Goal: Information Seeking & Learning: Learn about a topic

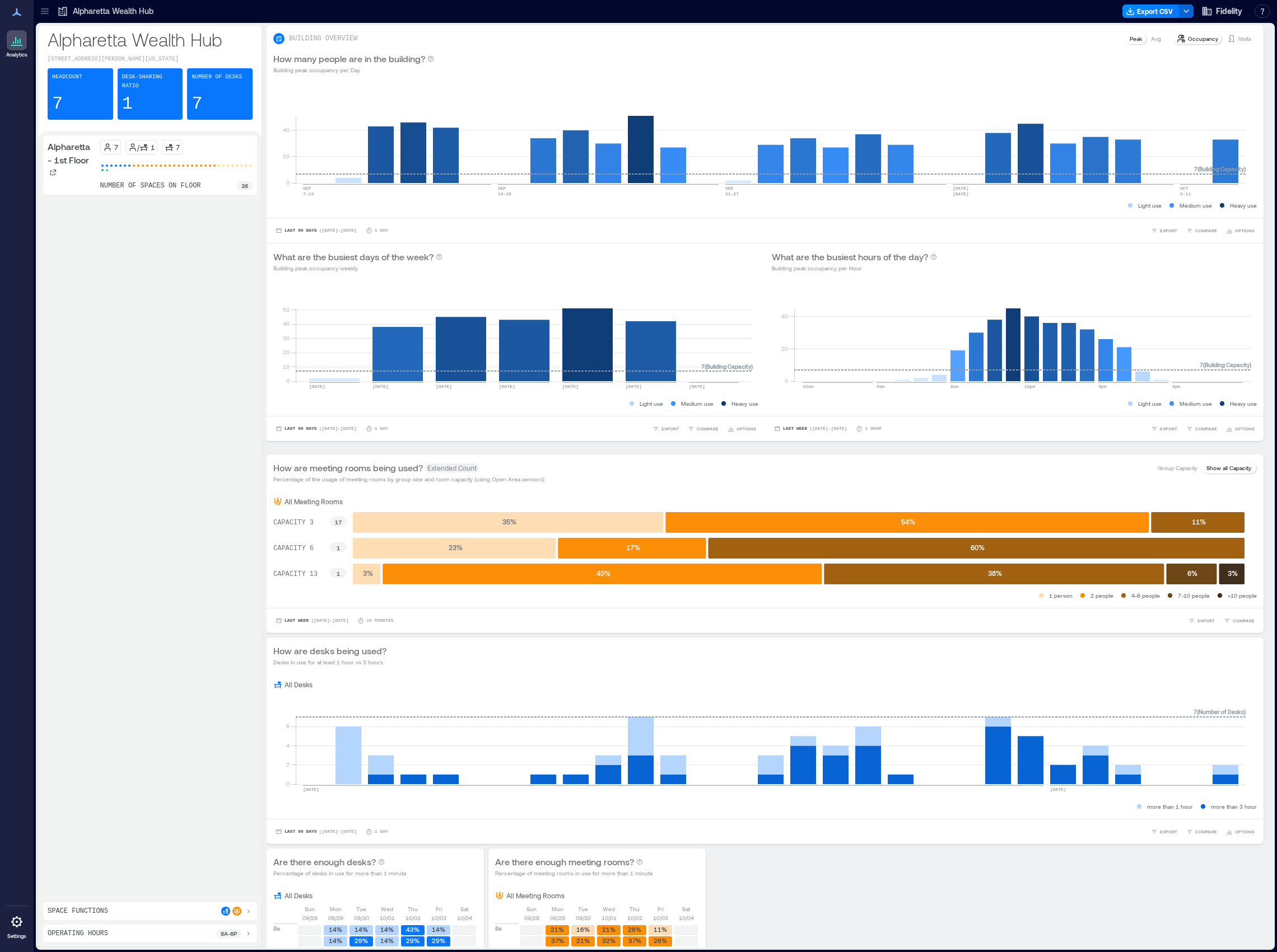
click at [18, 13] on icon at bounding box center [17, 12] width 9 height 7
click at [15, 12] on icon at bounding box center [17, 12] width 13 height 13
click at [41, 9] on icon at bounding box center [45, 11] width 11 height 11
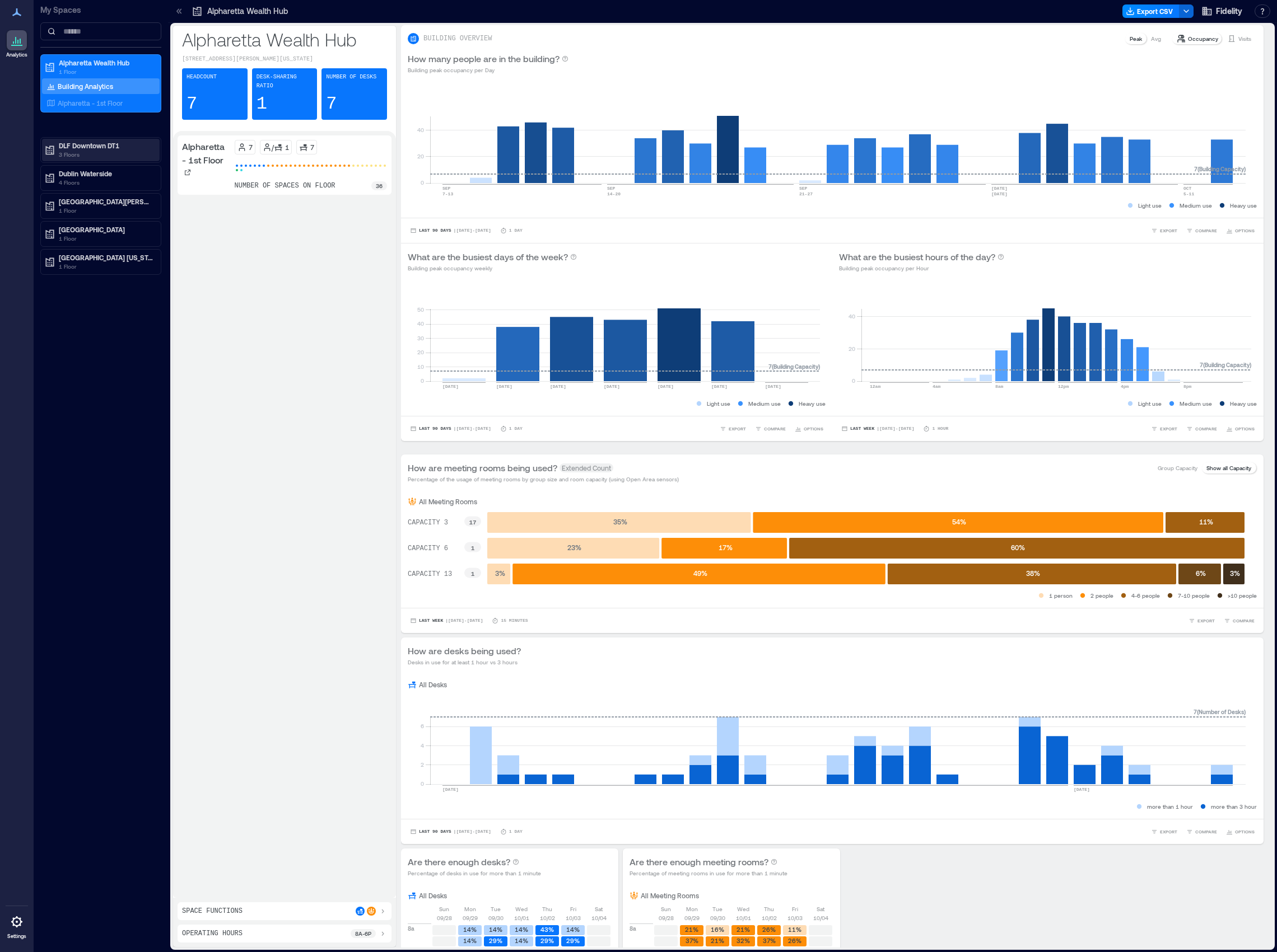
click at [79, 149] on p "DLF Downtown DT1" at bounding box center [105, 145] width 94 height 9
click at [83, 169] on p "Building Analytics" at bounding box center [85, 170] width 55 height 9
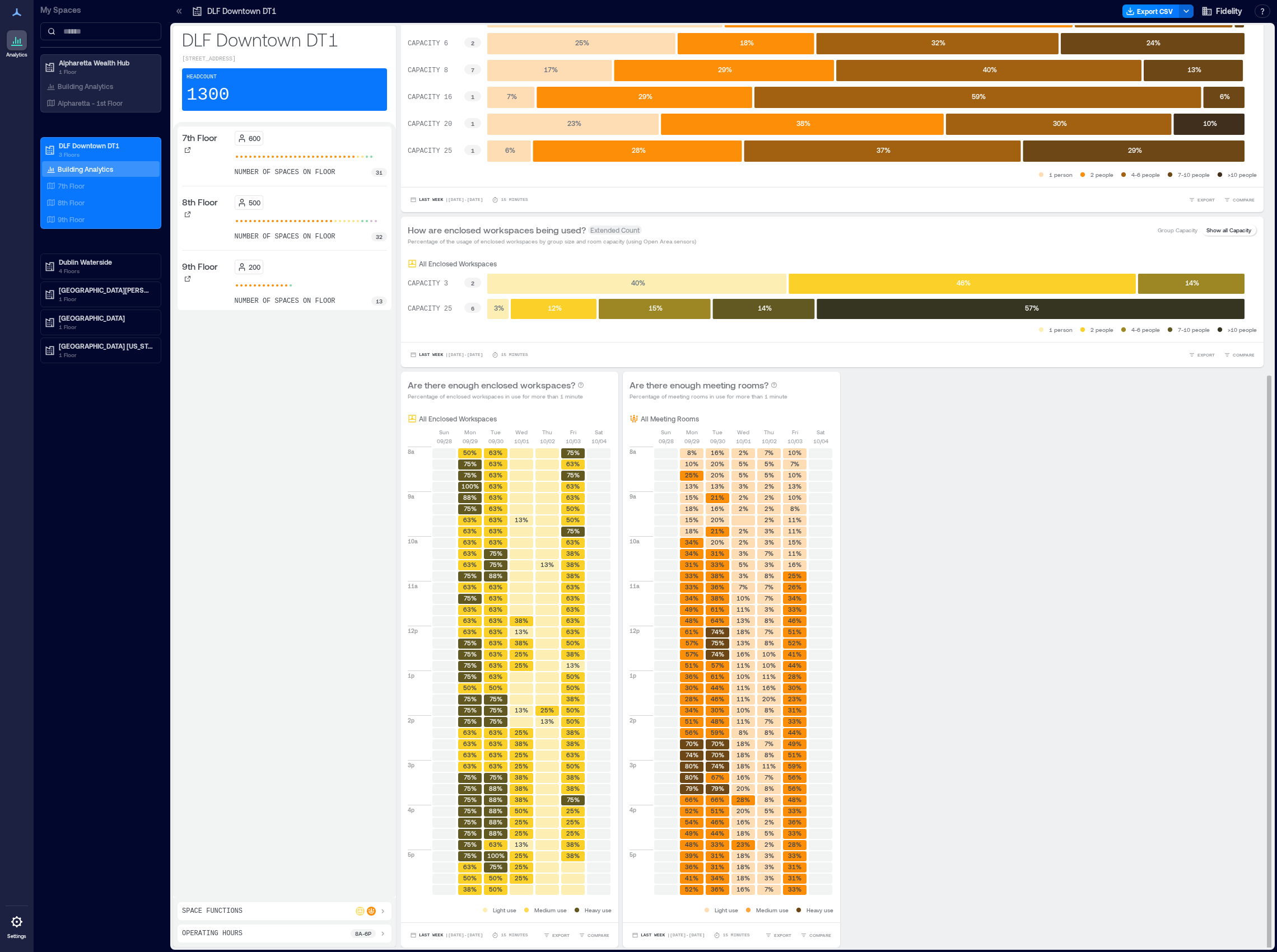
scroll to position [1, 0]
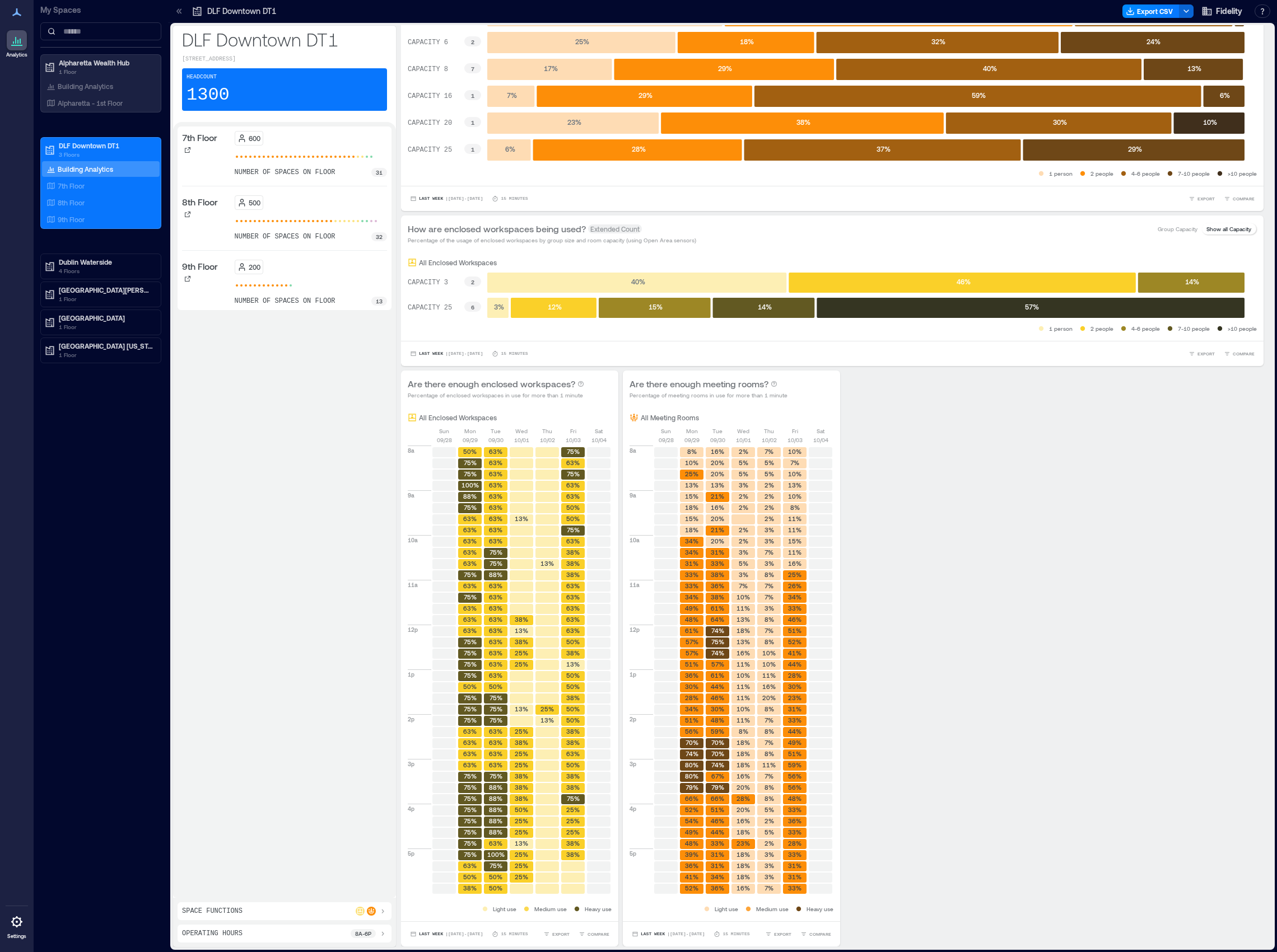
click at [334, 936] on div "Operating Hours 8a - 6p" at bounding box center [285, 934] width 205 height 9
click at [180, 934] on div "Operating Hours 8a - 6p 12a 6p Save" at bounding box center [284, 906] width 214 height 72
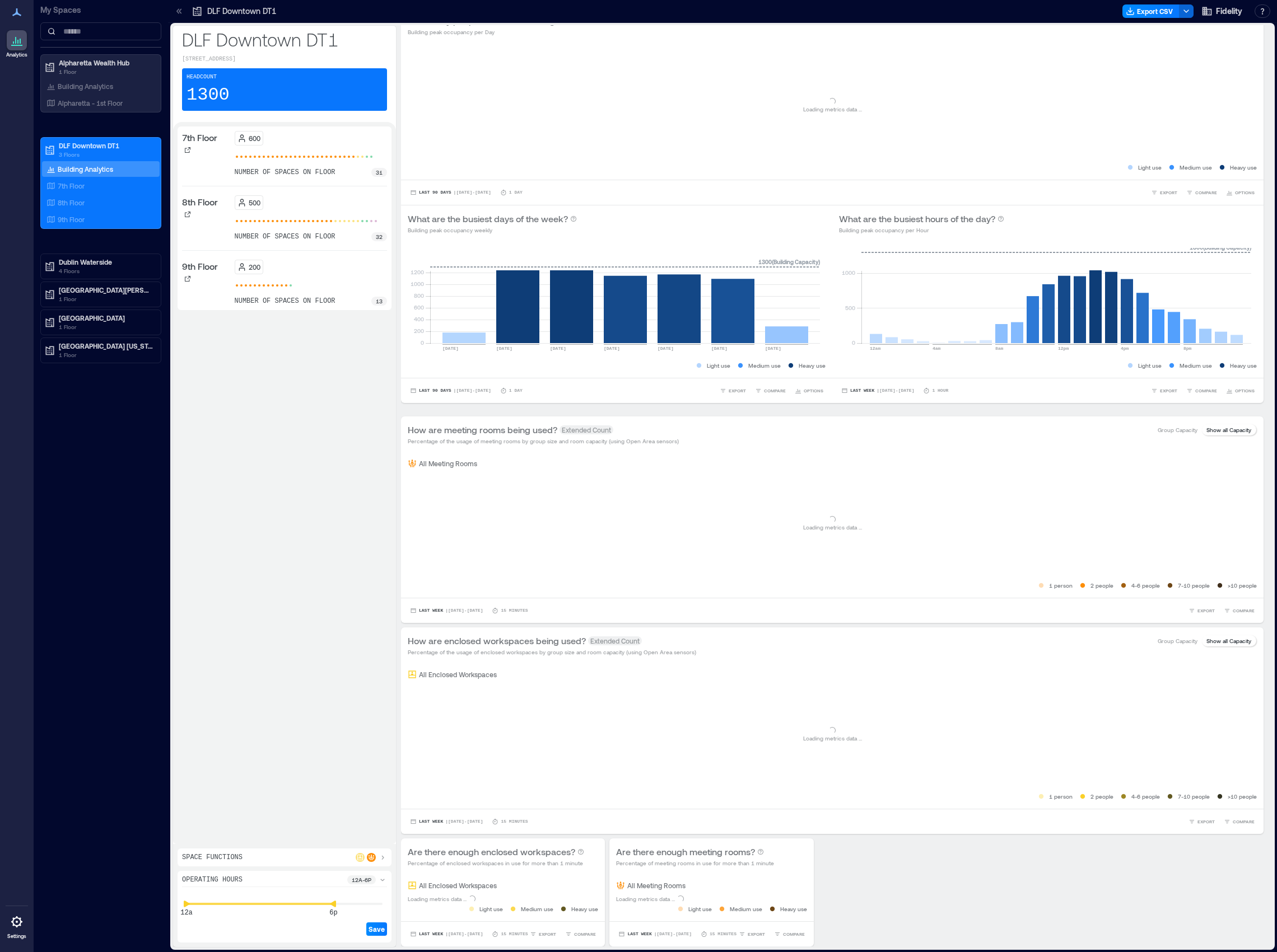
scroll to position [0, 0]
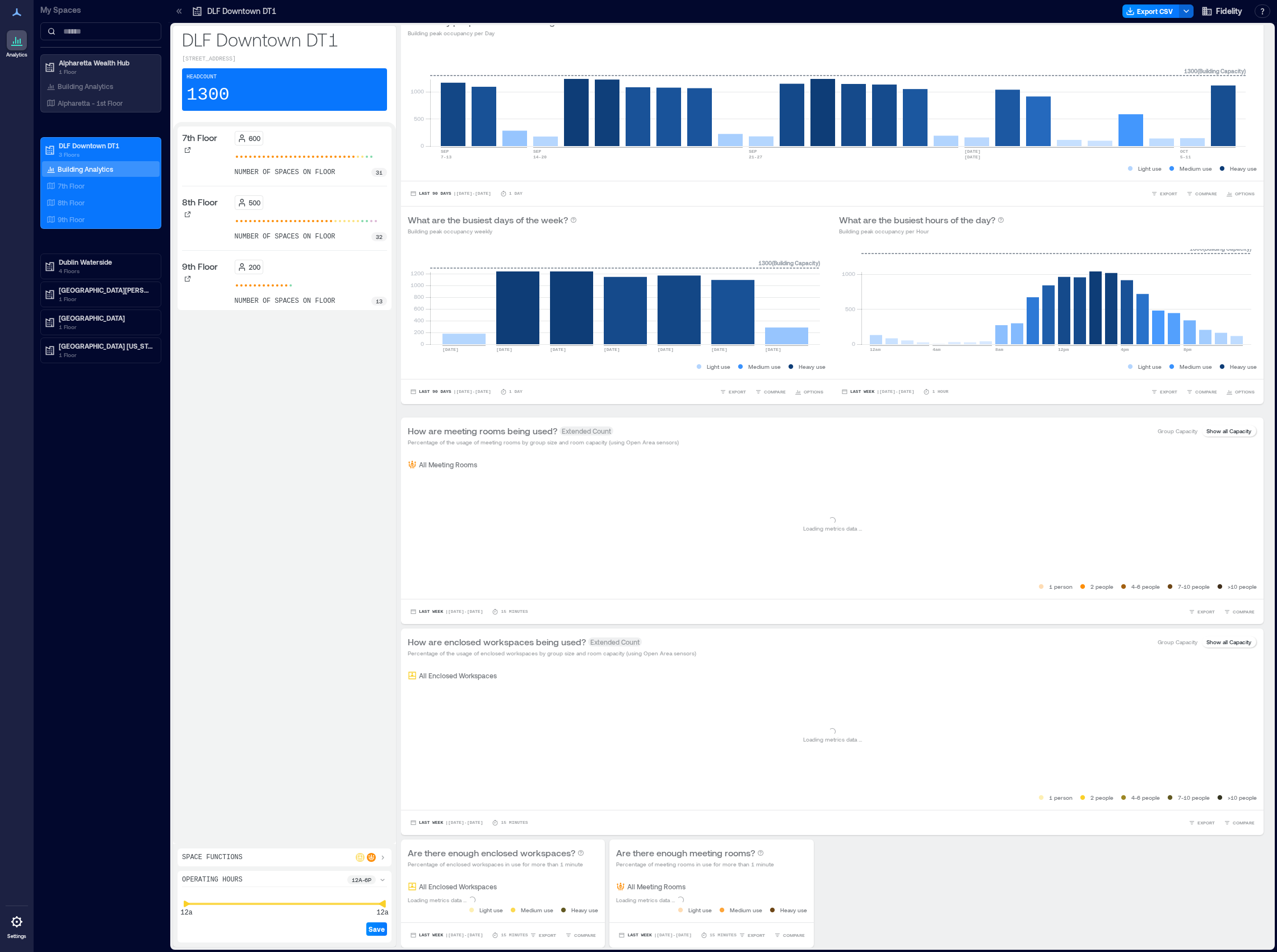
click at [409, 899] on div "DLF [GEOGRAPHIC_DATA][STREET_ADDRESS][GEOGRAPHIC_DATA] Headcount 1300 7th Floor…" at bounding box center [722, 487] width 1100 height 923
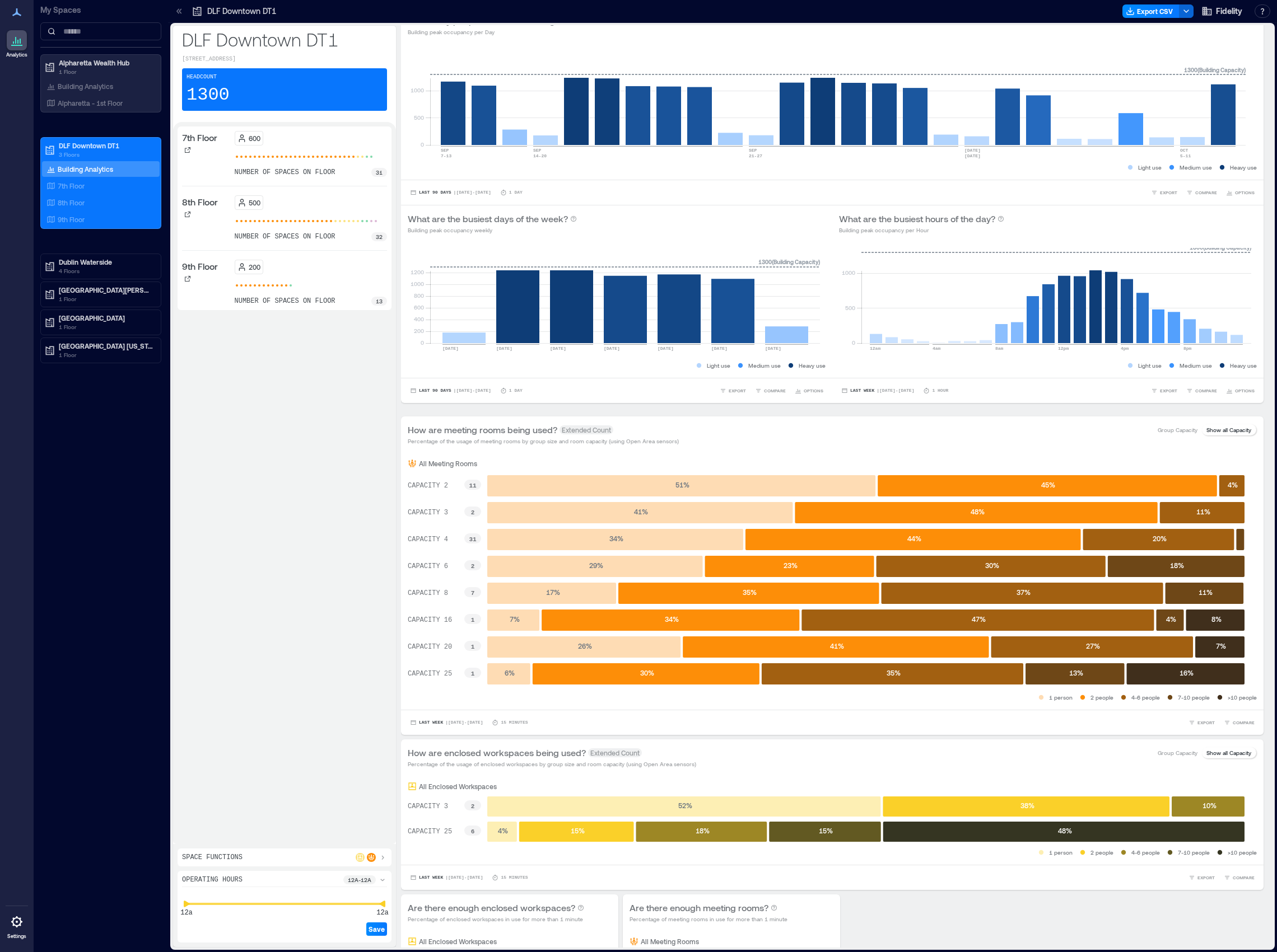
click at [297, 861] on div "Space Functions" at bounding box center [285, 858] width 205 height 9
click at [284, 852] on div "care 5" at bounding box center [285, 856] width 205 height 12
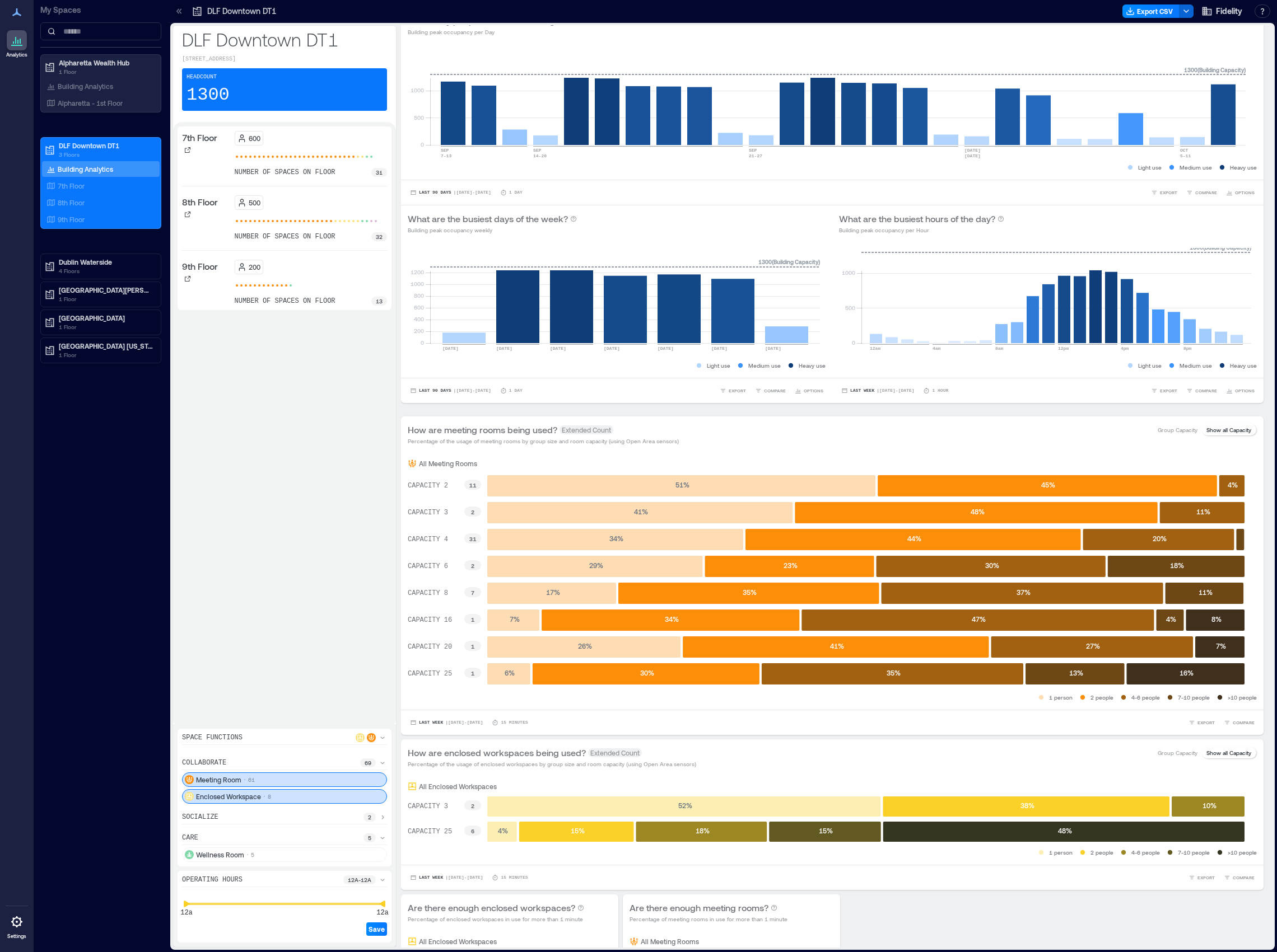
click at [284, 852] on div "Wellness Room 5" at bounding box center [285, 855] width 205 height 15
click at [277, 862] on div "Space Functions collaborate 69 Meeting Room 61 Enclosed Workspace 8 socialize 2…" at bounding box center [284, 798] width 214 height 138
click at [276, 854] on div "Wellness Room 5" at bounding box center [285, 855] width 205 height 15
click at [271, 799] on p "8" at bounding box center [270, 797] width 4 height 9
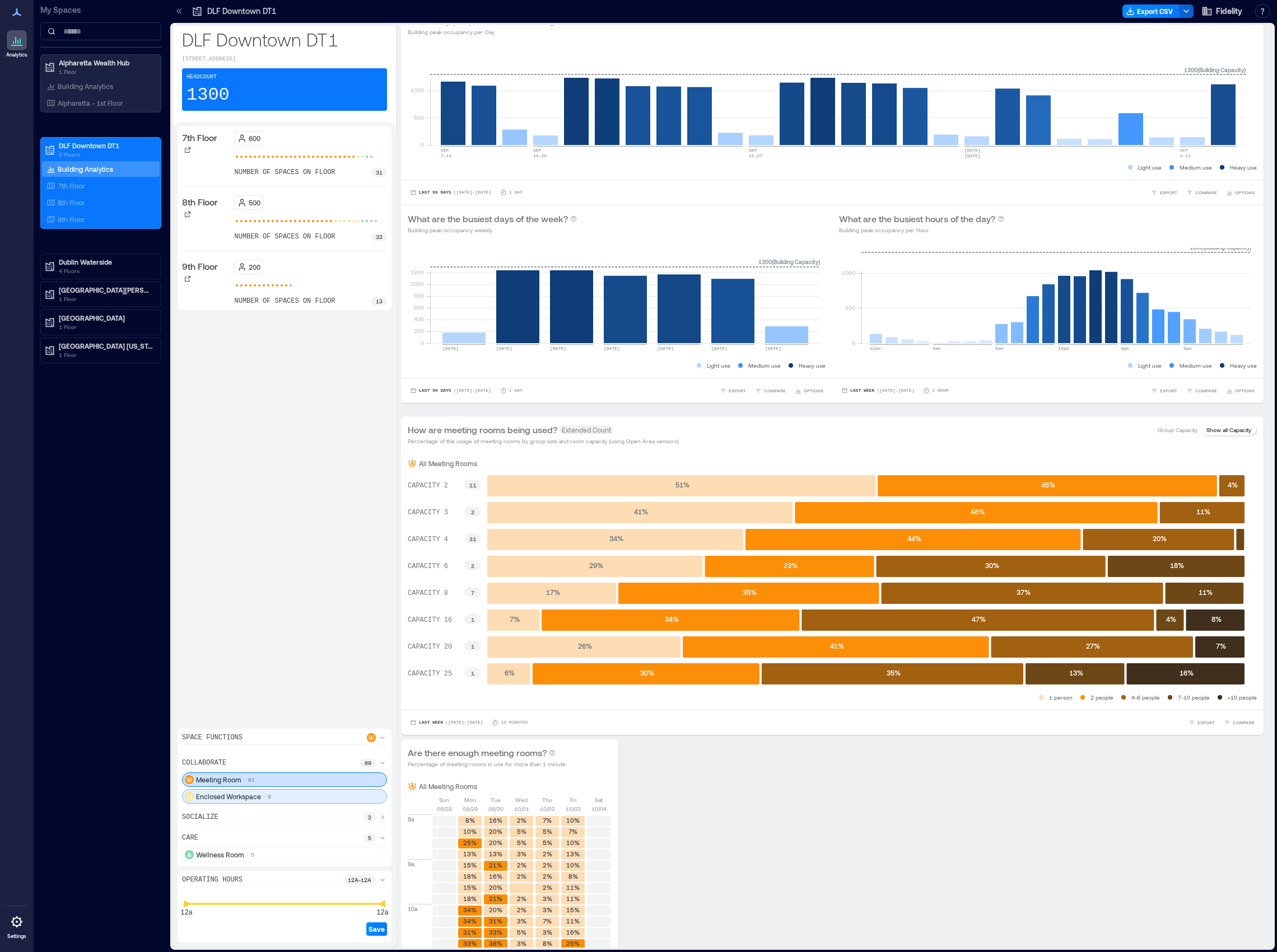
click at [275, 802] on div "Enclosed Workspace 8" at bounding box center [285, 797] width 205 height 15
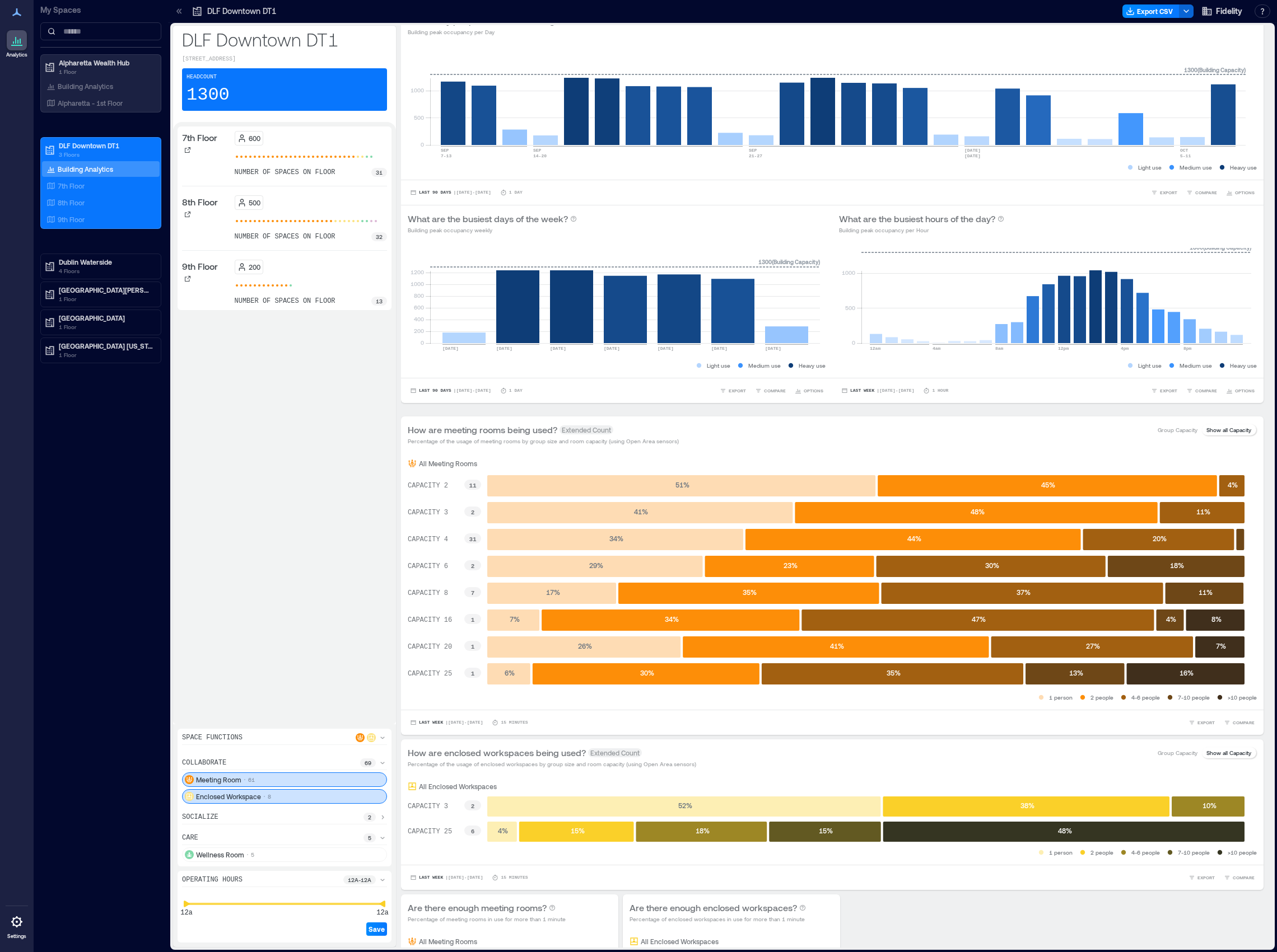
click at [275, 802] on div "Enclosed Workspace 8" at bounding box center [285, 797] width 205 height 15
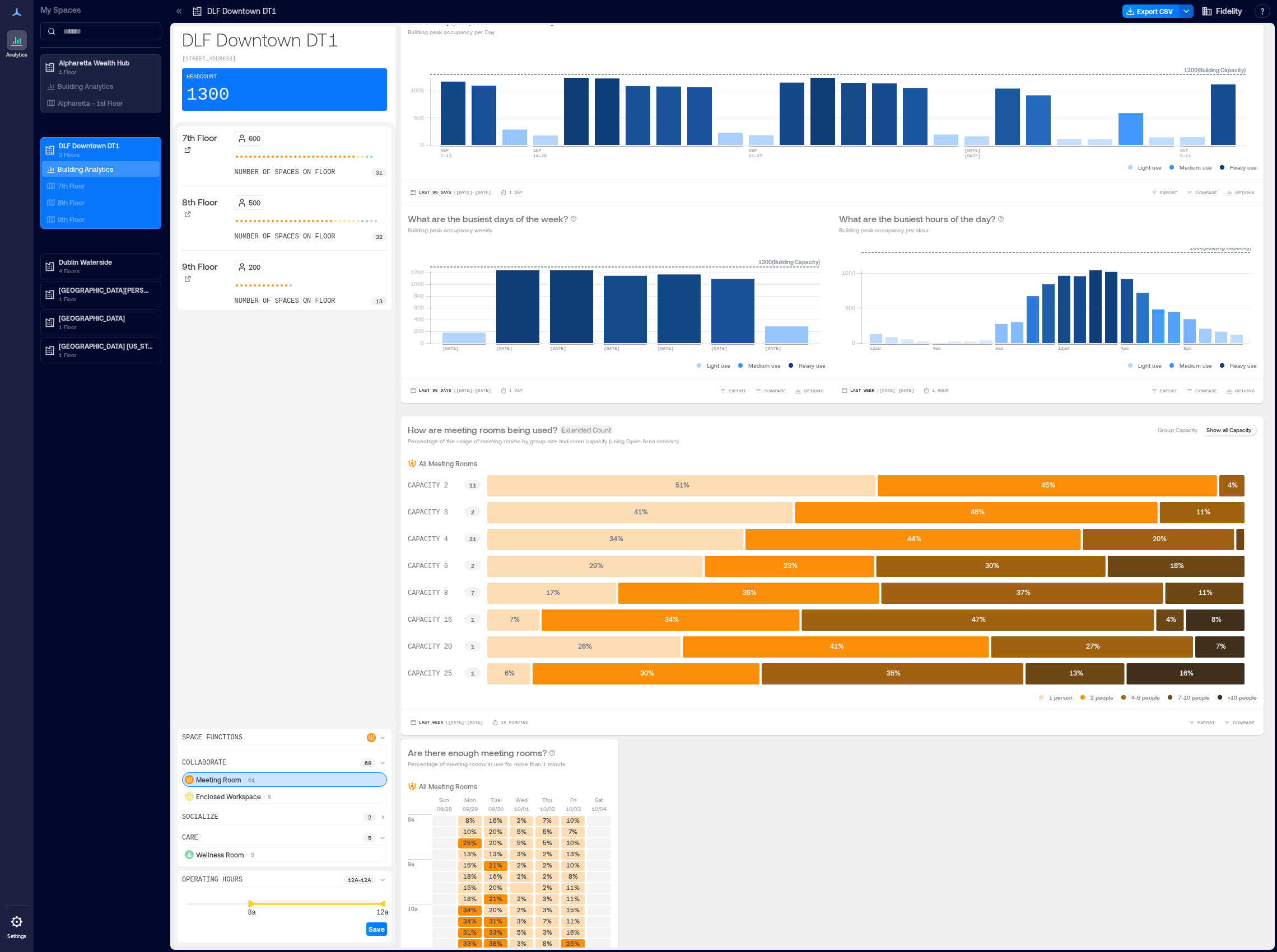
click at [247, 931] on div "8a 12a Save" at bounding box center [285, 914] width 205 height 48
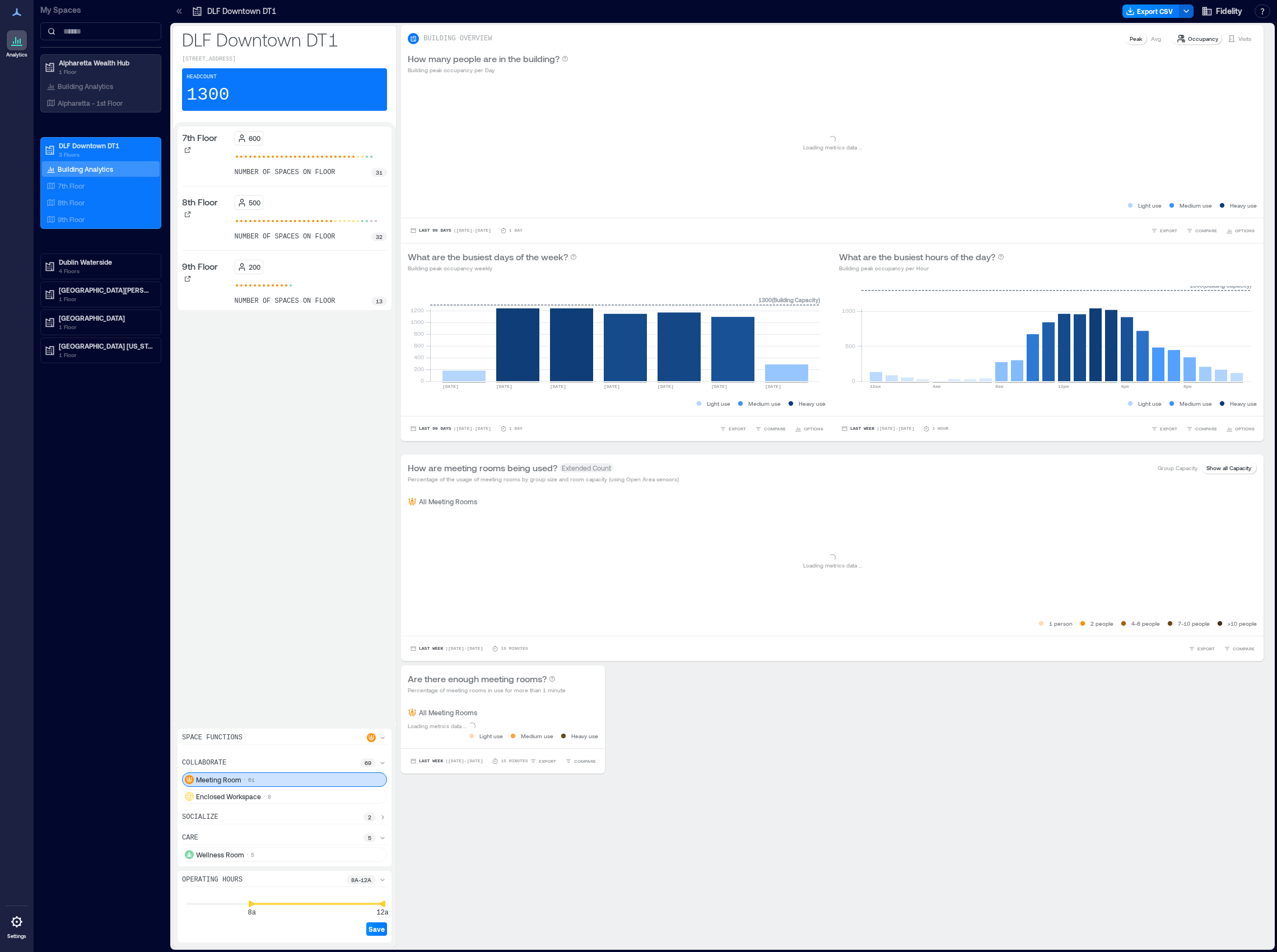
click at [364, 883] on p "8a - 12a" at bounding box center [361, 880] width 21 height 9
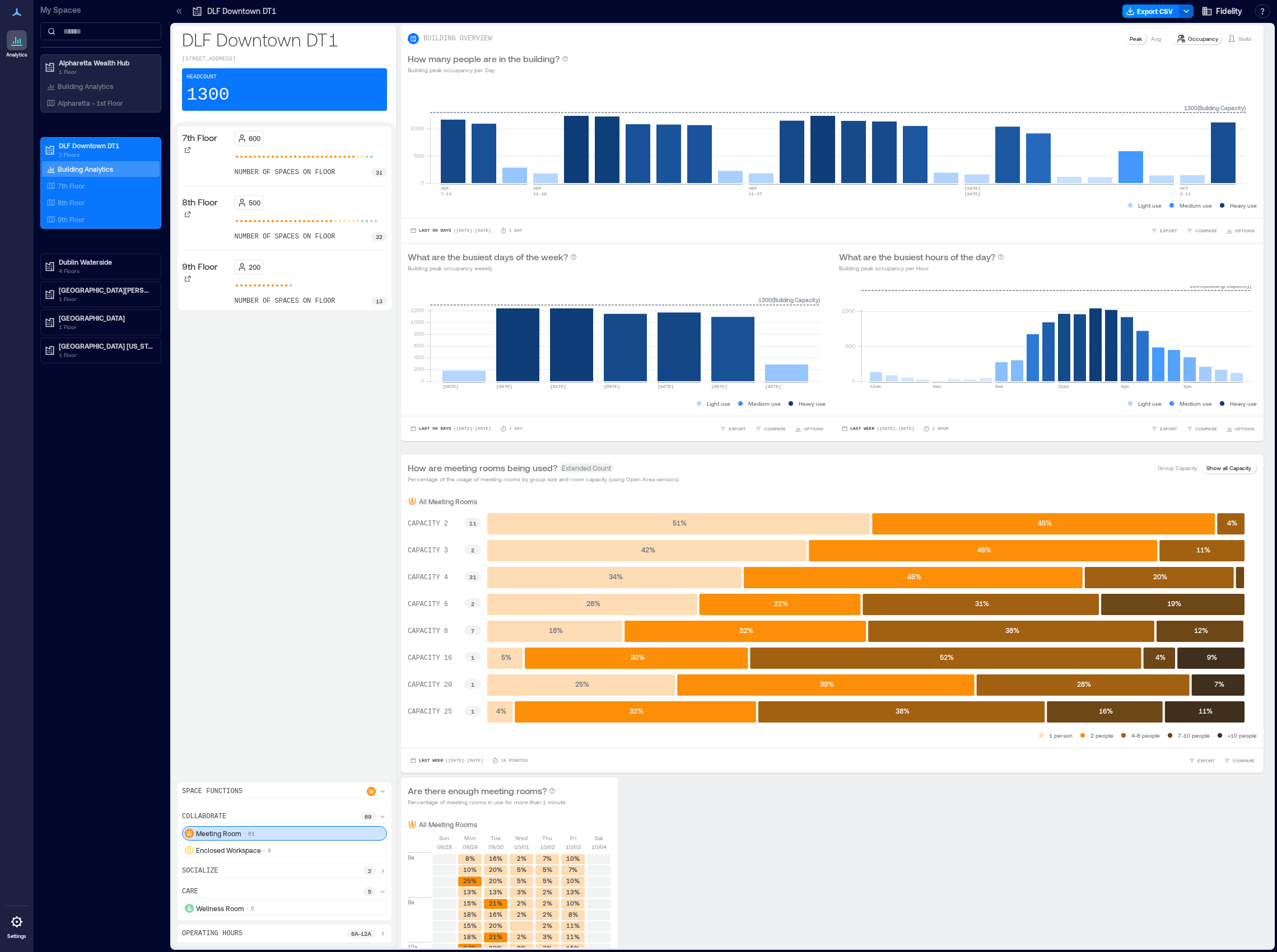
click at [339, 942] on div "Operating Hours 8a - 12a" at bounding box center [284, 933] width 214 height 18
click at [332, 936] on div "Operating Hours 8a - 12a" at bounding box center [285, 934] width 205 height 9
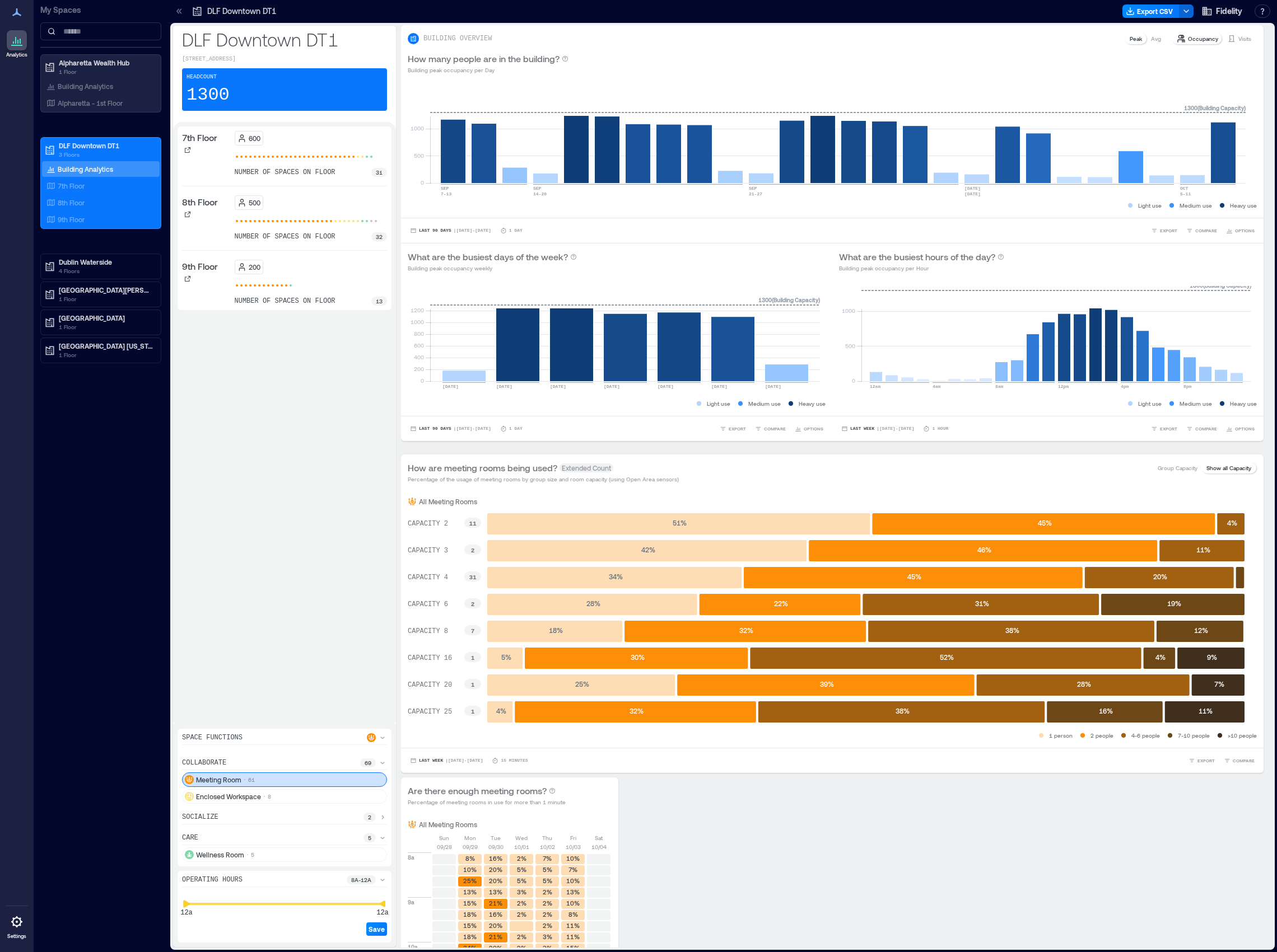
click at [54, 910] on div "Analytics Settings My Spaces Alpharetta Wealth Hub 1 Floor Building Analytics A…" at bounding box center [638, 476] width 1277 height 952
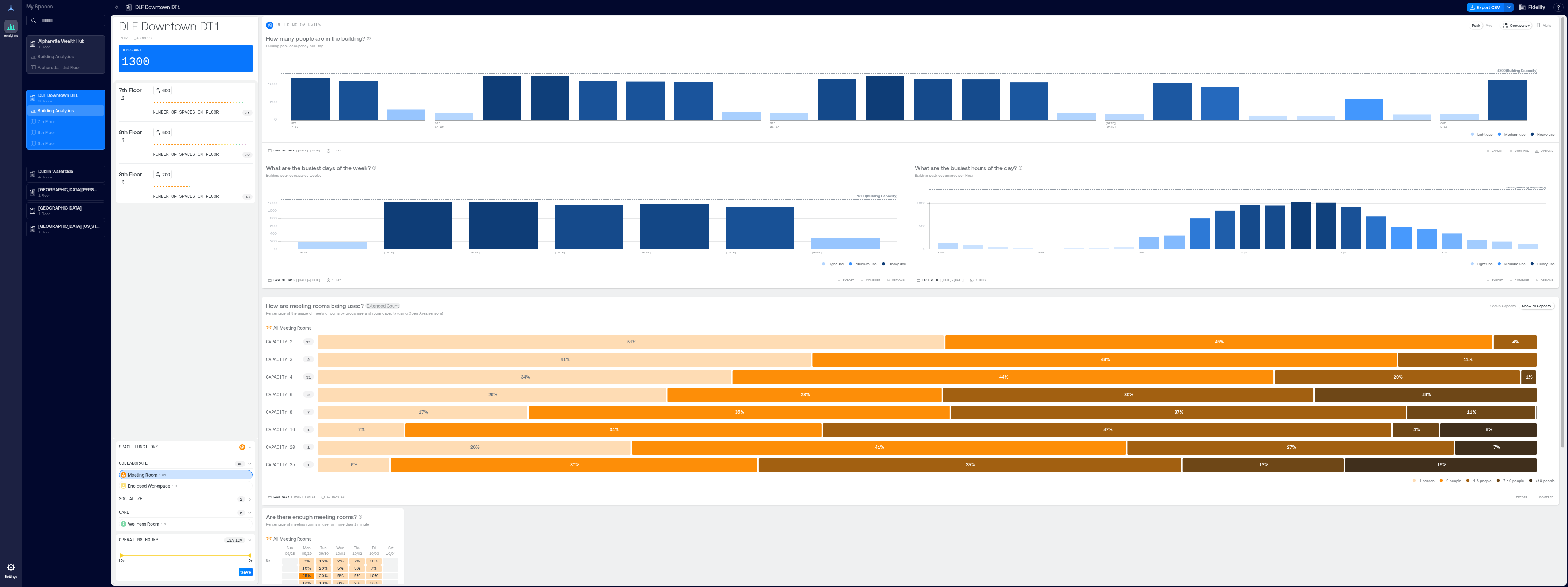
drag, startPoint x: 1606, startPoint y: 185, endPoint x: 1506, endPoint y: 173, distance: 100.7
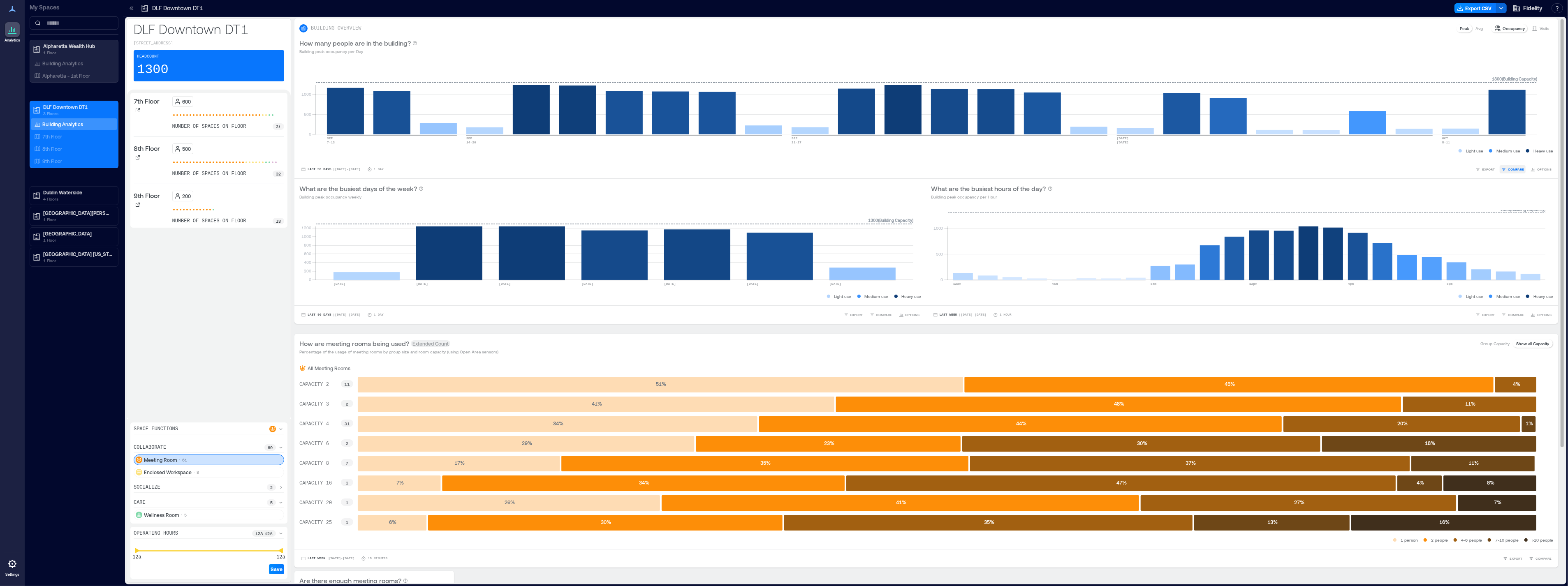
drag, startPoint x: 1694, startPoint y: 194, endPoint x: 1506, endPoint y: 173, distance: 189.2
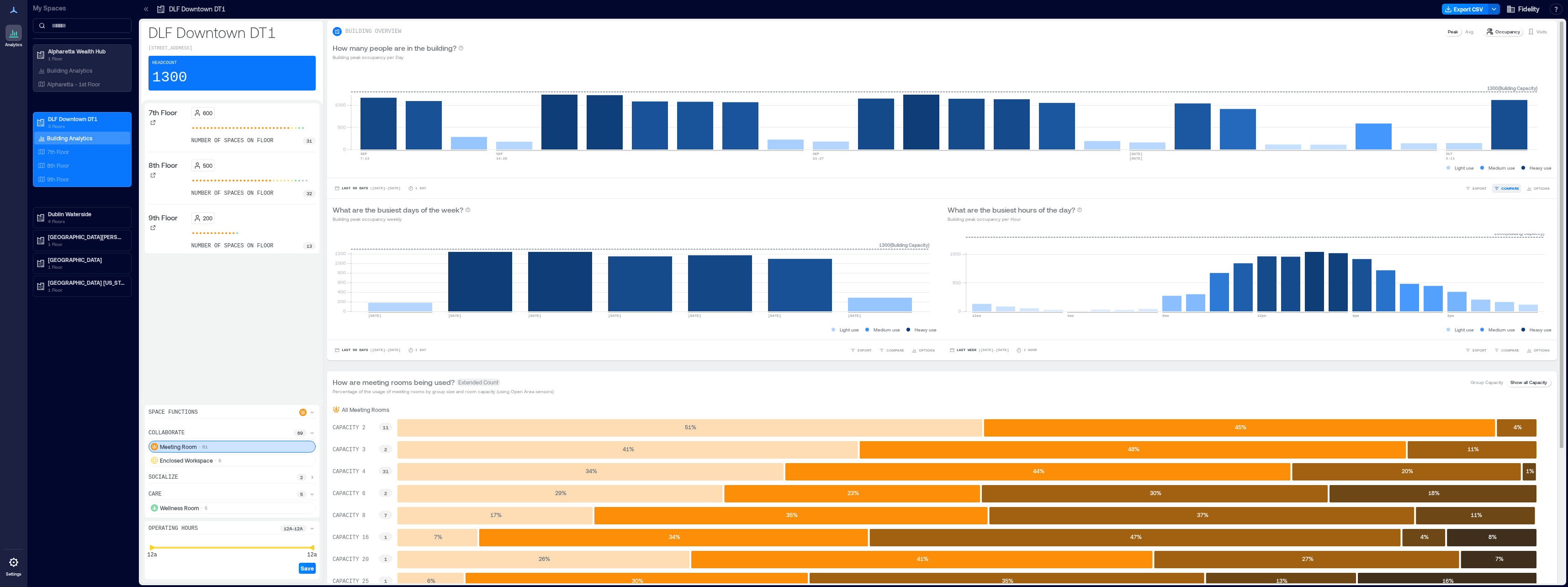
drag, startPoint x: 1672, startPoint y: 204, endPoint x: 1505, endPoint y: 184, distance: 168.2
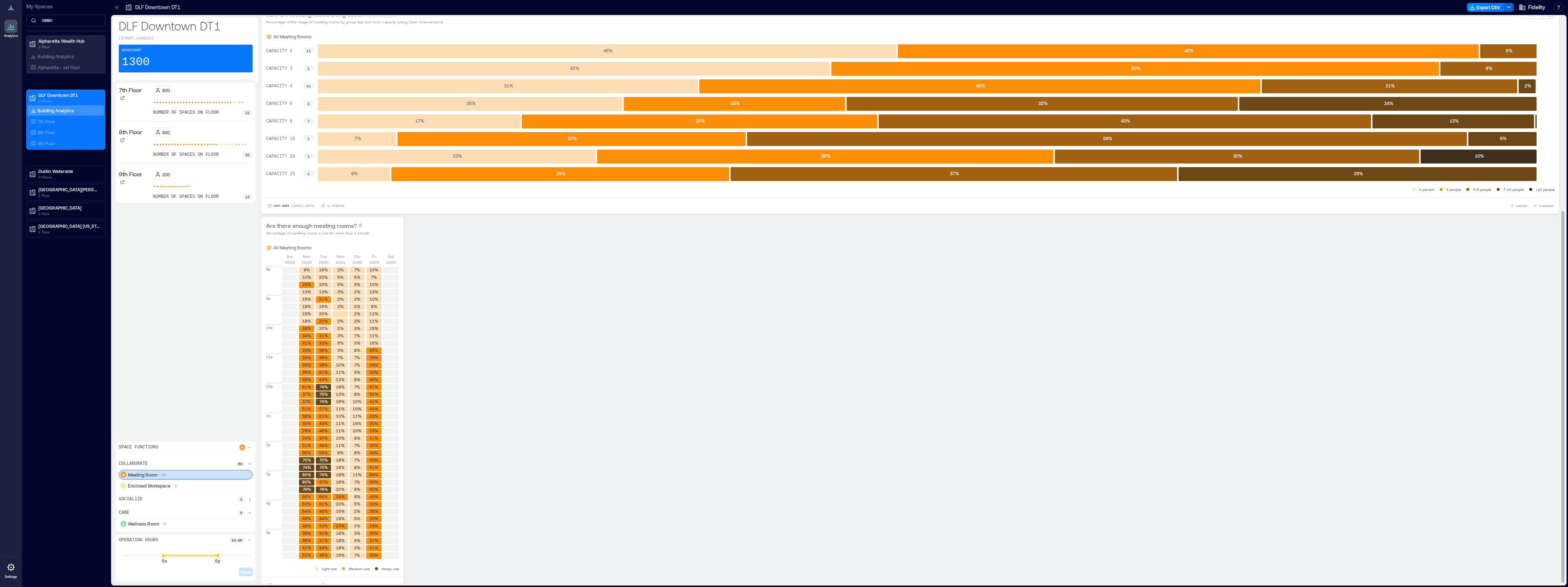
scroll to position [300, 0]
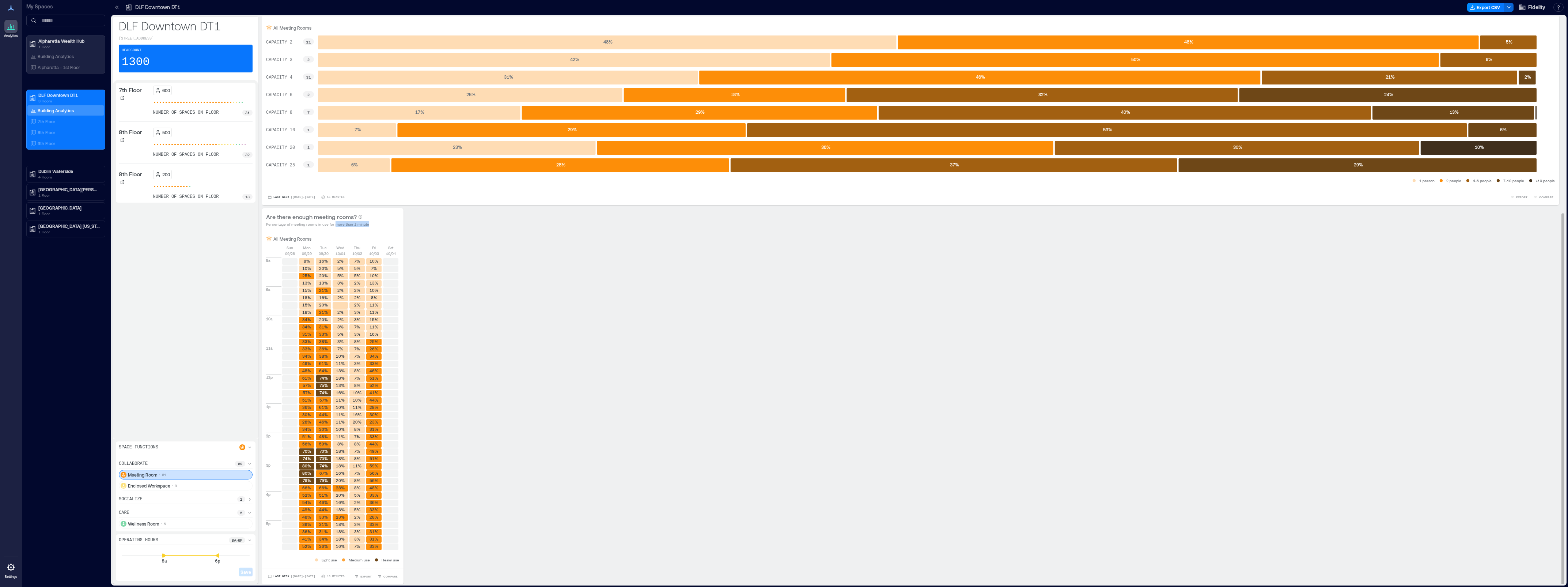
drag, startPoint x: 345, startPoint y: 225, endPoint x: 377, endPoint y: 225, distance: 32.0
click at [377, 225] on div "Are there enough meeting rooms? Percentage of meeting rooms in use for more tha…" at bounding box center [332, 220] width 133 height 15
drag, startPoint x: 377, startPoint y: 225, endPoint x: 369, endPoint y: 231, distance: 10.0
click at [369, 231] on div "All Meeting Rooms [DATE] [DATE] [DATE] [DATE] [DATE] [DATE] [DATE] 8a 9a 10a 11…" at bounding box center [332, 399] width 142 height 336
click at [312, 253] on p "09/29" at bounding box center [307, 253] width 10 height 6
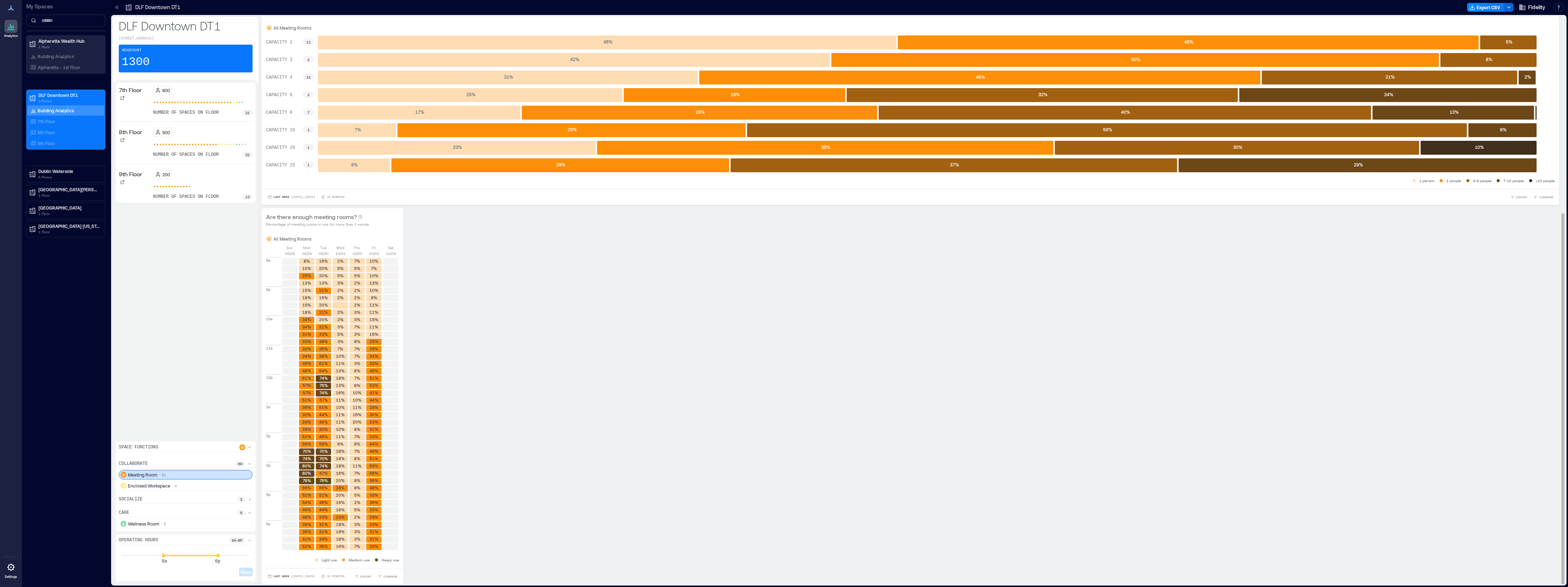
click at [329, 252] on p "09/30" at bounding box center [324, 253] width 10 height 6
click at [345, 251] on p "10/01" at bounding box center [340, 253] width 10 height 6
click at [376, 253] on div "[DATE] [DATE] [DATE] [DATE] [DATE] [DATE] [DATE]" at bounding box center [332, 250] width 131 height 12
click at [396, 250] on p "10/04" at bounding box center [391, 253] width 10 height 6
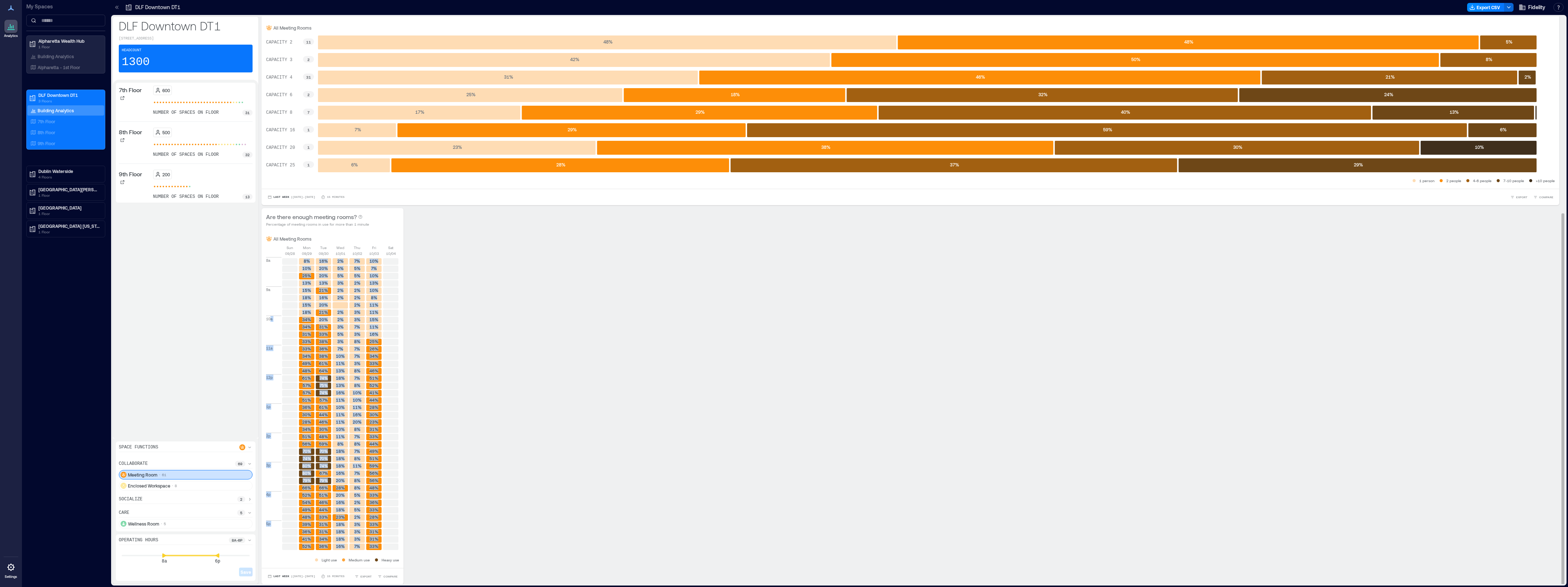
drag, startPoint x: 281, startPoint y: 337, endPoint x: 403, endPoint y: 345, distance: 122.3
click at [397, 343] on div "8a 9a 10a 11a 12p 1p 2p 3p 4p 5p 8% 10% 25% 13% 15% 18% 15% 18% 34% 34% 31% 33%…" at bounding box center [332, 403] width 133 height 294
drag, startPoint x: 403, startPoint y: 345, endPoint x: 448, endPoint y: 354, distance: 45.9
click at [448, 354] on div "Are there enough meeting rooms? Percentage of meeting rooms in use for more tha…" at bounding box center [911, 396] width 1298 height 376
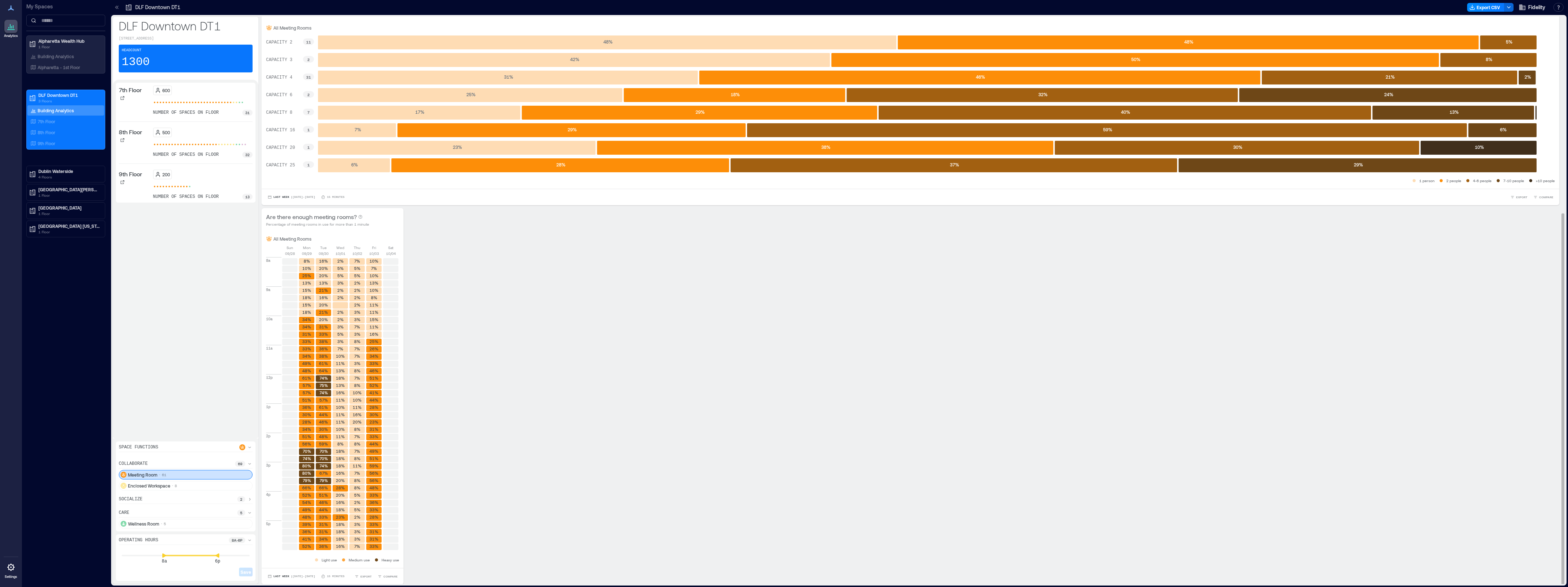
click at [347, 557] on icon at bounding box center [343, 560] width 7 height 7
click at [397, 559] on p "Heavy use" at bounding box center [390, 560] width 18 height 6
click at [317, 578] on button "Last Week | [DATE] - [DATE]" at bounding box center [291, 576] width 51 height 7
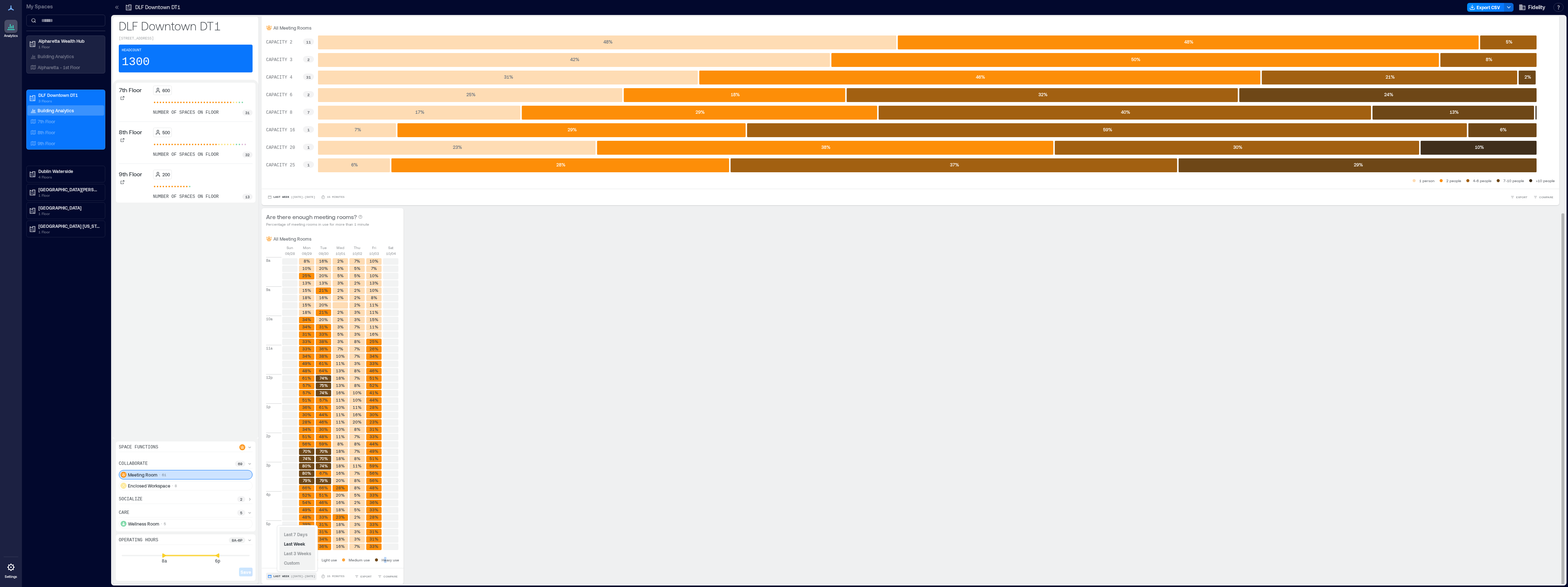
click at [317, 578] on button "Last Week | [DATE] - [DATE]" at bounding box center [291, 576] width 51 height 7
click at [345, 577] on p "15 minutes" at bounding box center [335, 576] width 18 height 4
click at [341, 576] on p "15 minutes" at bounding box center [335, 576] width 18 height 4
click at [325, 576] on icon at bounding box center [323, 576] width 4 height 4
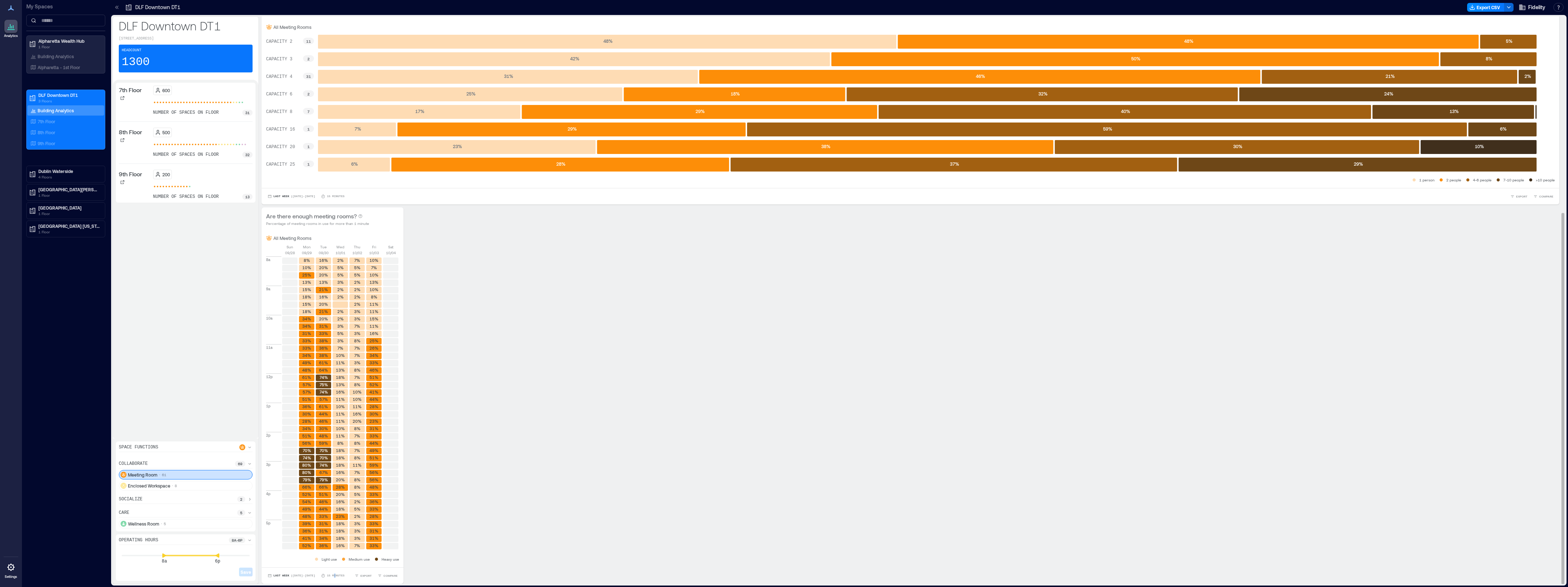
click at [345, 576] on p "15 minutes" at bounding box center [335, 575] width 18 height 4
click at [345, 577] on div "Last Week | [DATE] - [DATE] minutes" at bounding box center [305, 575] width 78 height 7
drag, startPoint x: 338, startPoint y: 575, endPoint x: 357, endPoint y: 575, distance: 19.0
click at [357, 575] on div "Last Week | [DATE] - [DATE] minutes EXPORT COMPARE" at bounding box center [332, 575] width 133 height 7
drag, startPoint x: 357, startPoint y: 575, endPoint x: 372, endPoint y: 578, distance: 15.3
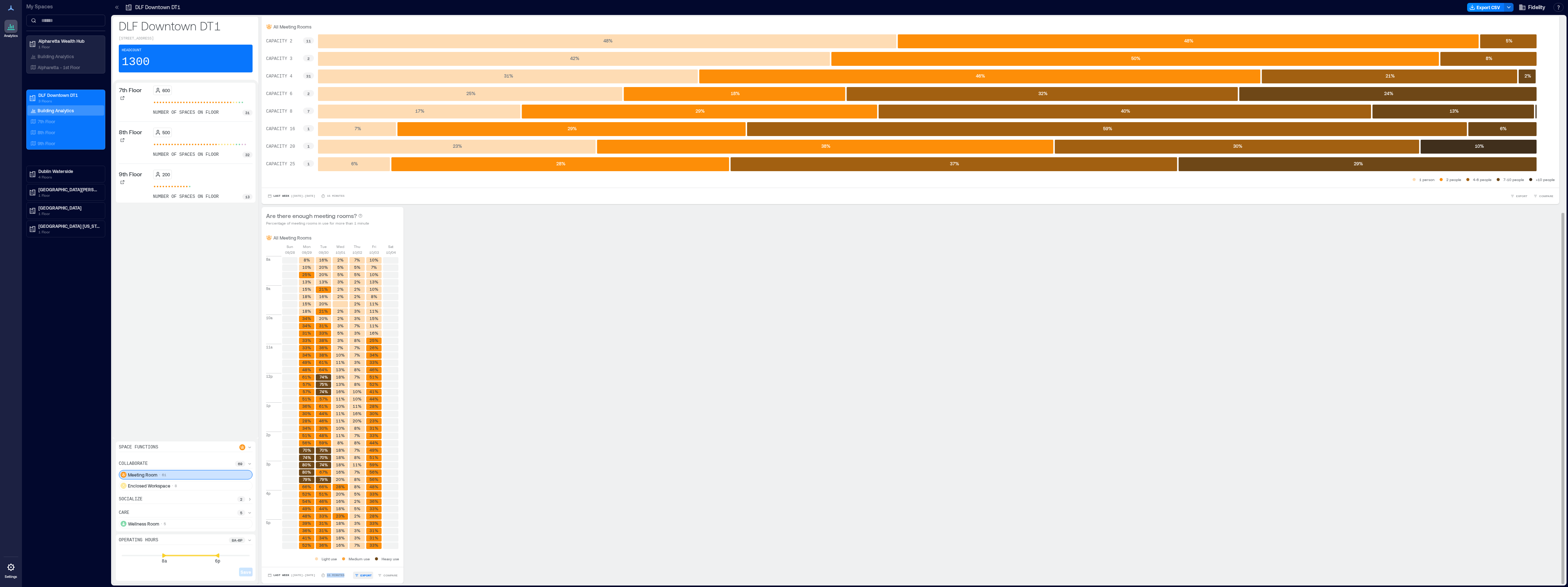
click at [372, 578] on button "EXPORT" at bounding box center [363, 575] width 20 height 7
click at [399, 577] on button "COMPARE" at bounding box center [388, 575] width 23 height 7
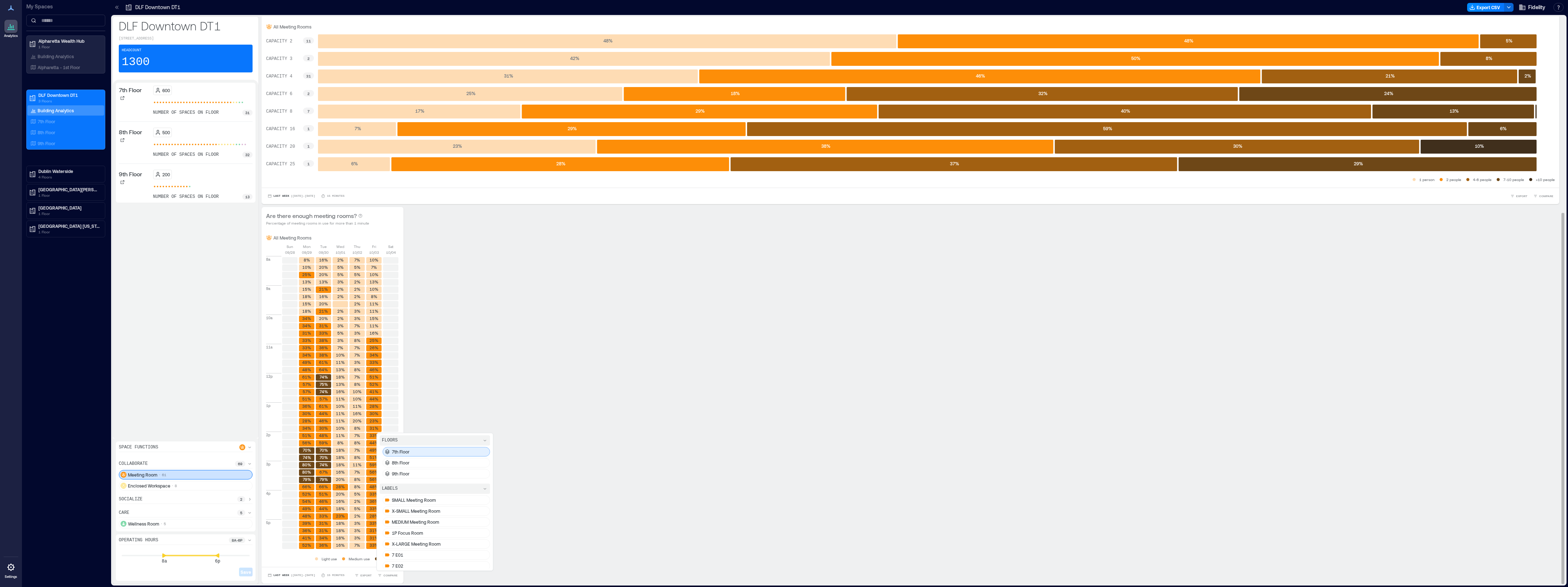
click at [422, 452] on div "7th Floor" at bounding box center [436, 452] width 108 height 10
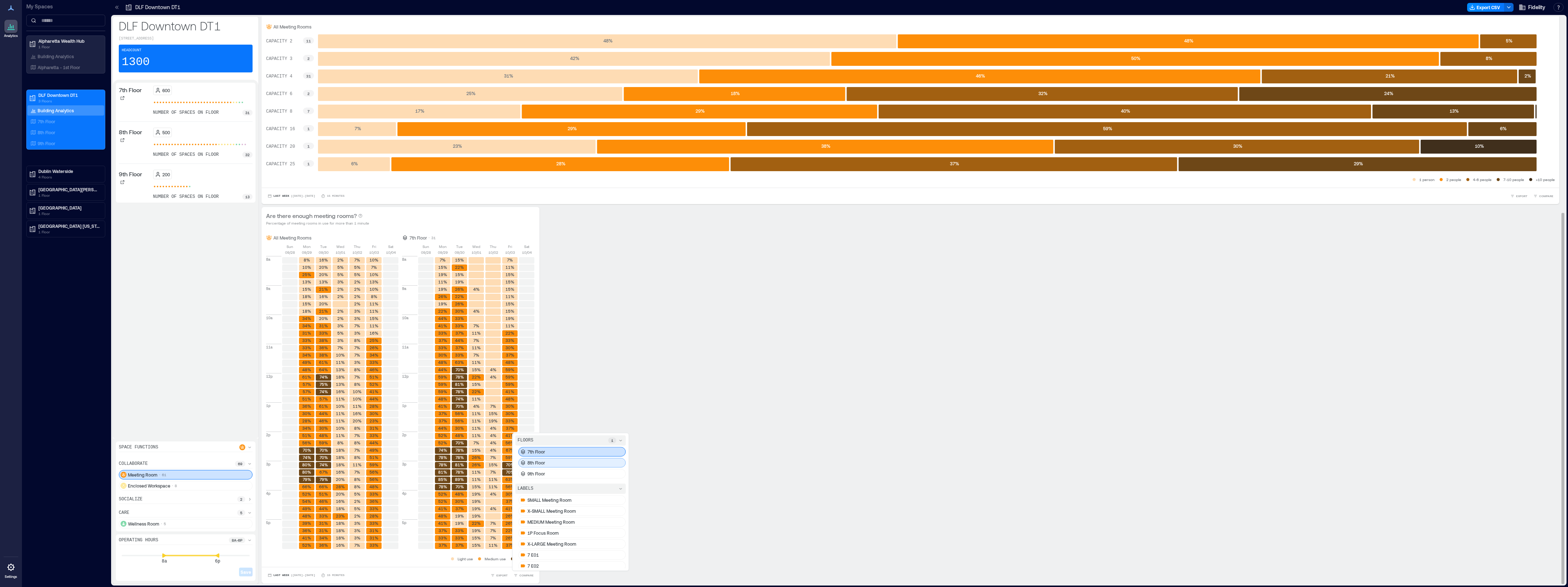
click at [581, 463] on div "8th Floor" at bounding box center [572, 463] width 108 height 10
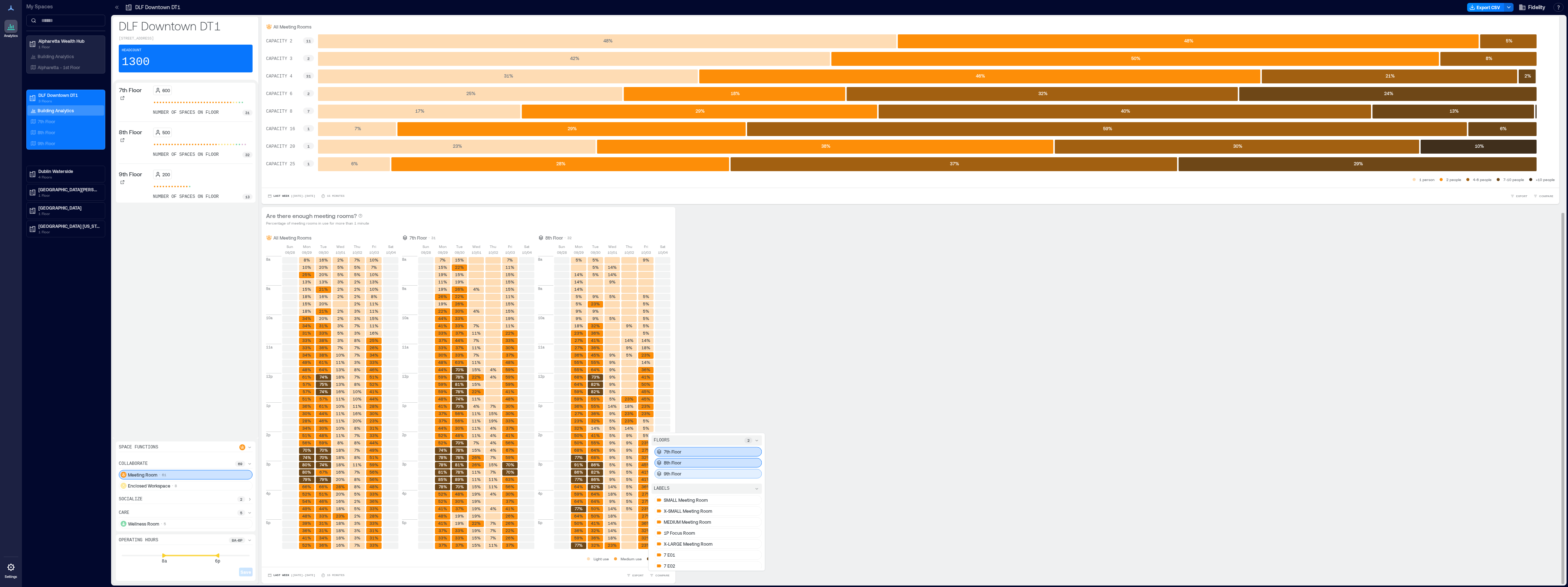
click at [681, 474] on p "9th Floor" at bounding box center [672, 474] width 18 height 6
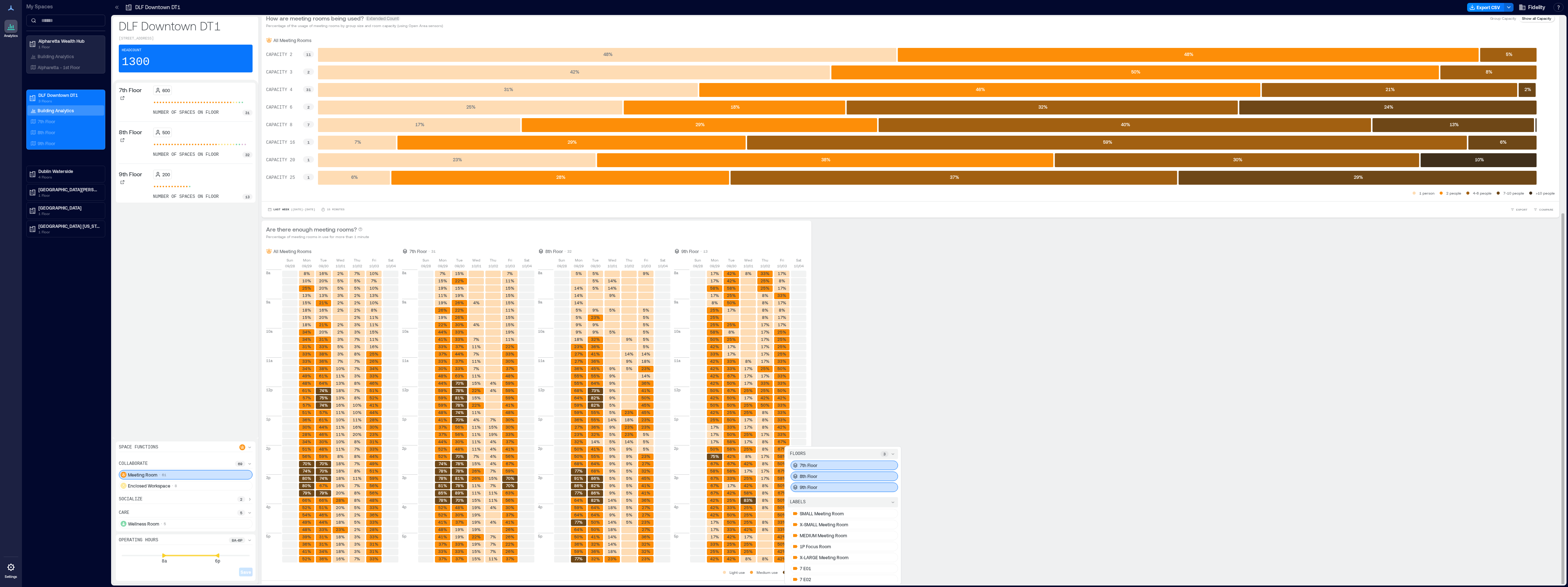
scroll to position [300, 0]
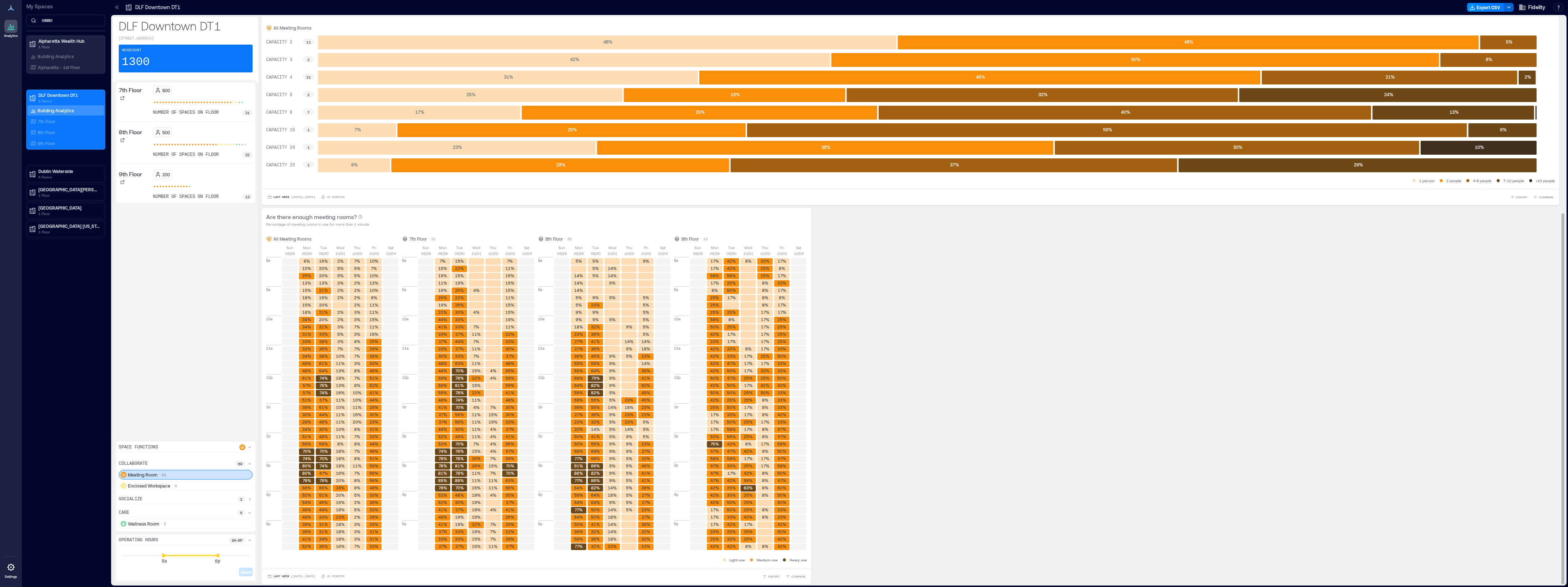
click at [833, 455] on div "Are there enough meeting rooms? Percentage of meeting rooms in use for more tha…" at bounding box center [911, 396] width 1298 height 376
click at [833, 331] on div "Are there enough meeting rooms? Percentage of meeting rooms in use for more tha…" at bounding box center [911, 396] width 1298 height 376
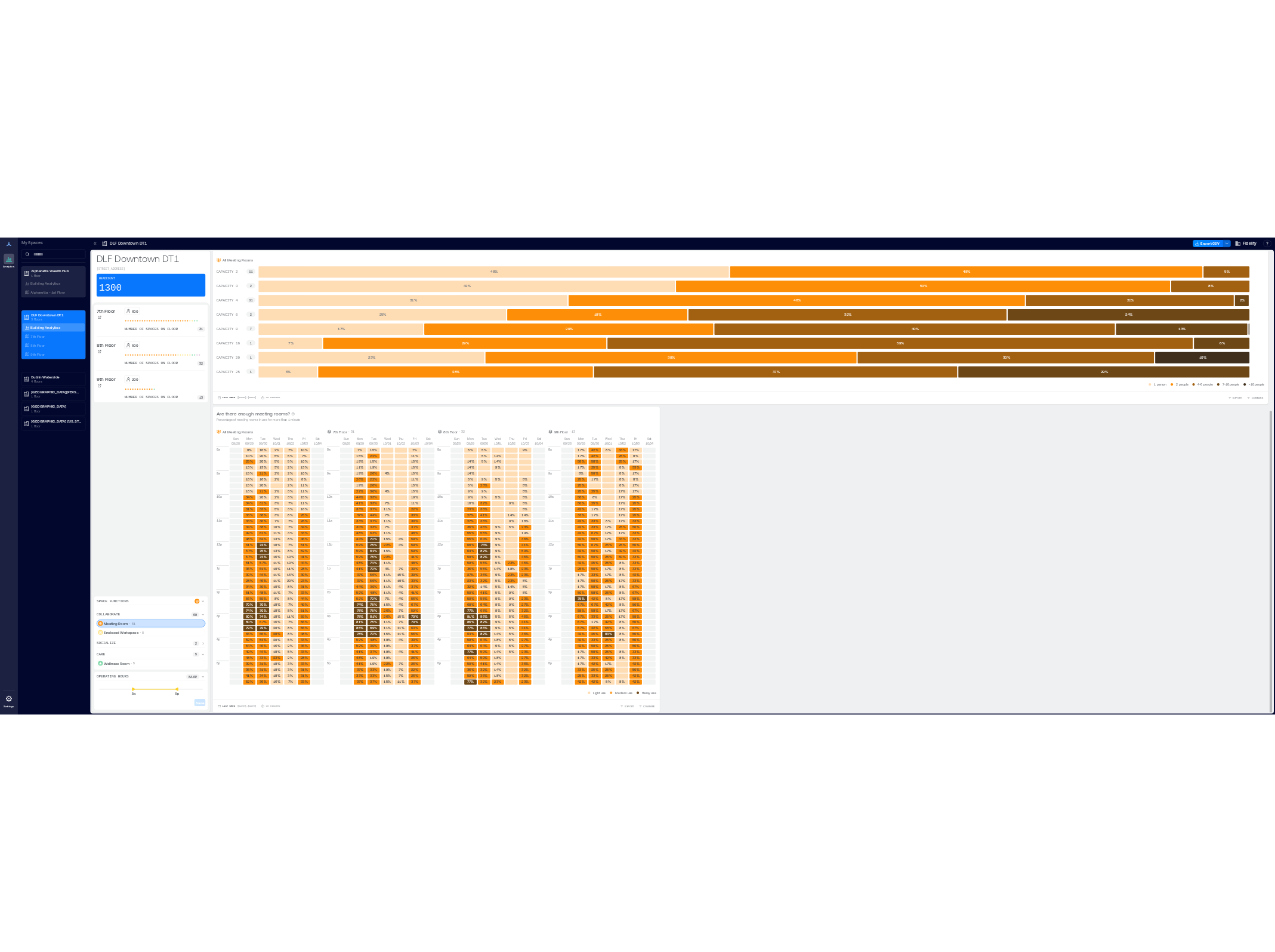
scroll to position [1, 0]
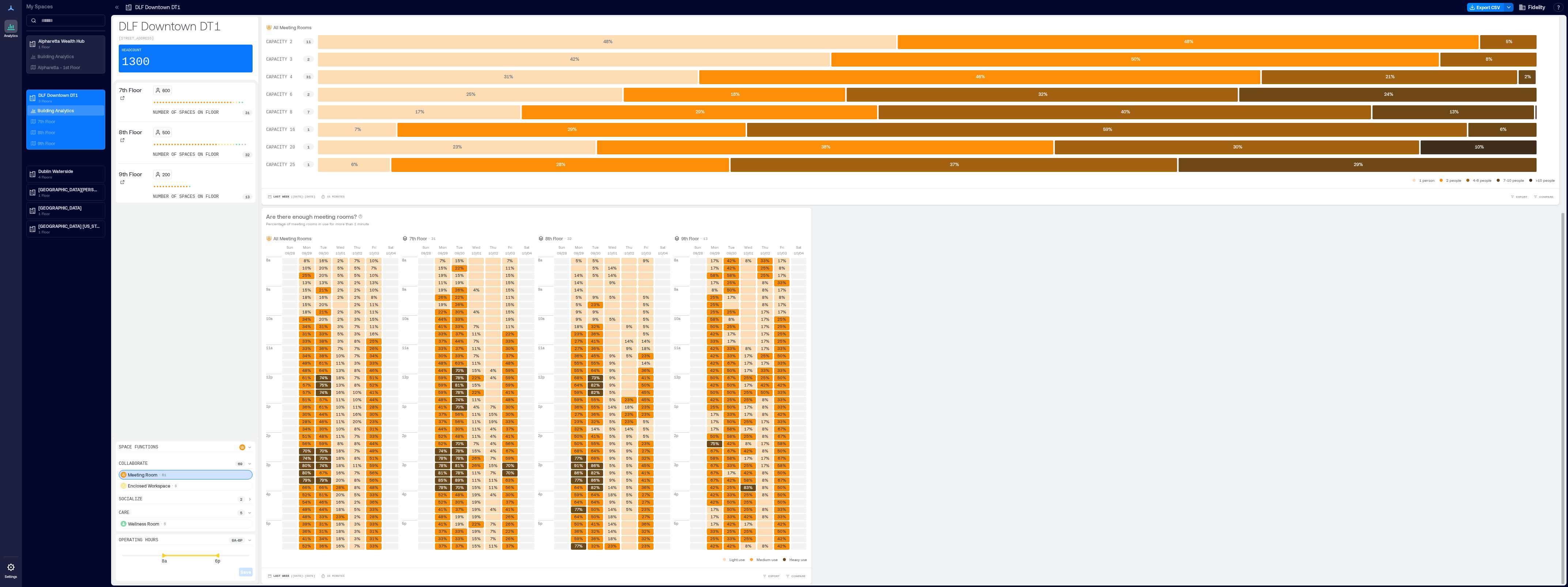
click at [464, 392] on text "78%" at bounding box center [460, 392] width 9 height 5
drag, startPoint x: 696, startPoint y: 418, endPoint x: 686, endPoint y: 419, distance: 10.0
click at [689, 419] on div "1p" at bounding box center [681, 418] width 15 height 29
click at [634, 413] on text "23%" at bounding box center [629, 414] width 9 height 5
click at [634, 414] on text "23%" at bounding box center [629, 414] width 9 height 5
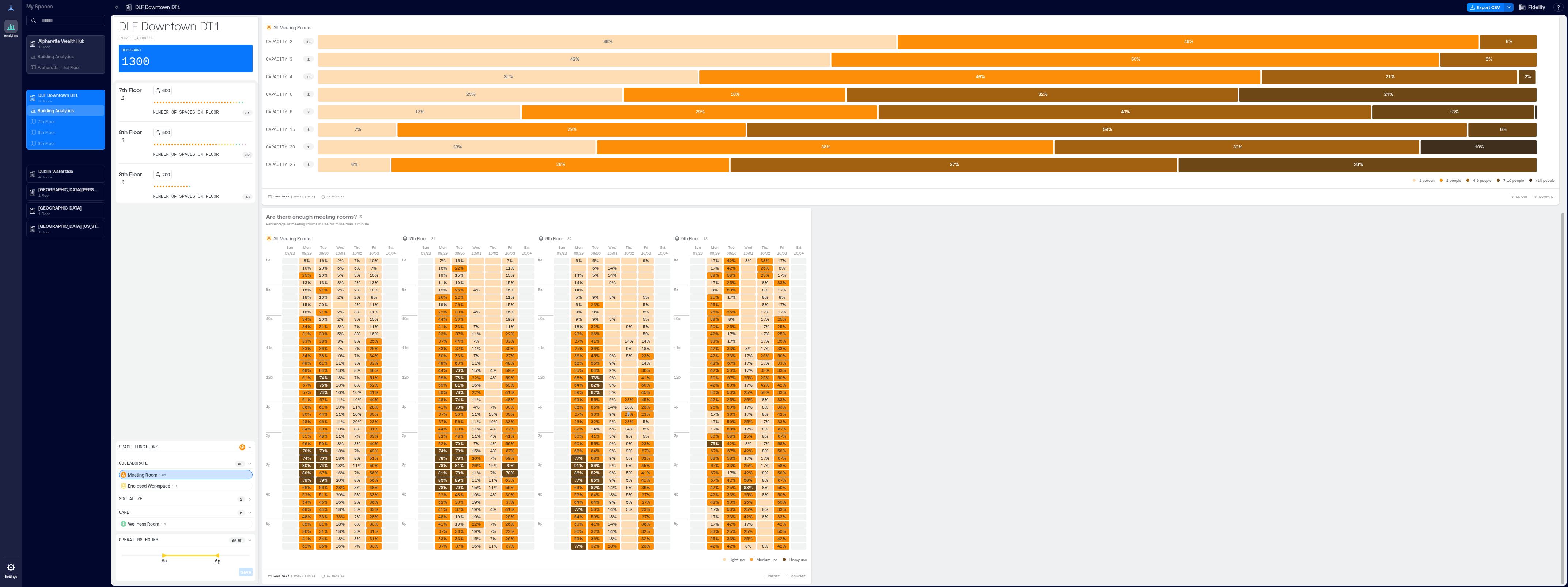
click at [634, 415] on text "23%" at bounding box center [629, 414] width 9 height 5
drag, startPoint x: 641, startPoint y: 415, endPoint x: 721, endPoint y: 441, distance: 84.1
click at [704, 418] on rect at bounding box center [698, 415] width 15 height 7
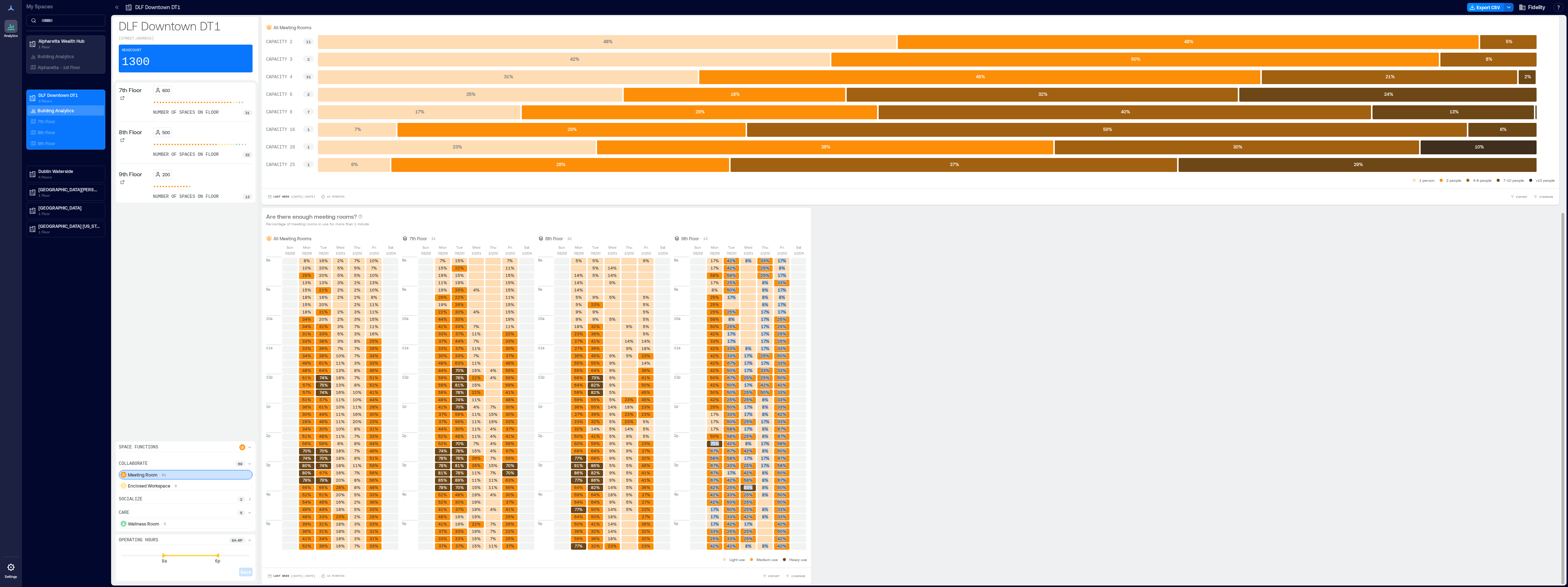
drag, startPoint x: 721, startPoint y: 441, endPoint x: 819, endPoint y: 458, distance: 99.5
click at [811, 458] on div "All Meeting Rooms [DATE] [DATE] [DATE] [DATE] [DATE] [DATE] [DATE] 8a 9a 10a 11…" at bounding box center [536, 399] width 550 height 336
drag, startPoint x: 821, startPoint y: 458, endPoint x: 867, endPoint y: 457, distance: 46.0
click at [833, 457] on div "Are there enough meeting rooms? Percentage of meeting rooms in use for more tha…" at bounding box center [911, 396] width 1298 height 376
click at [752, 427] on text "17%" at bounding box center [749, 429] width 9 height 5
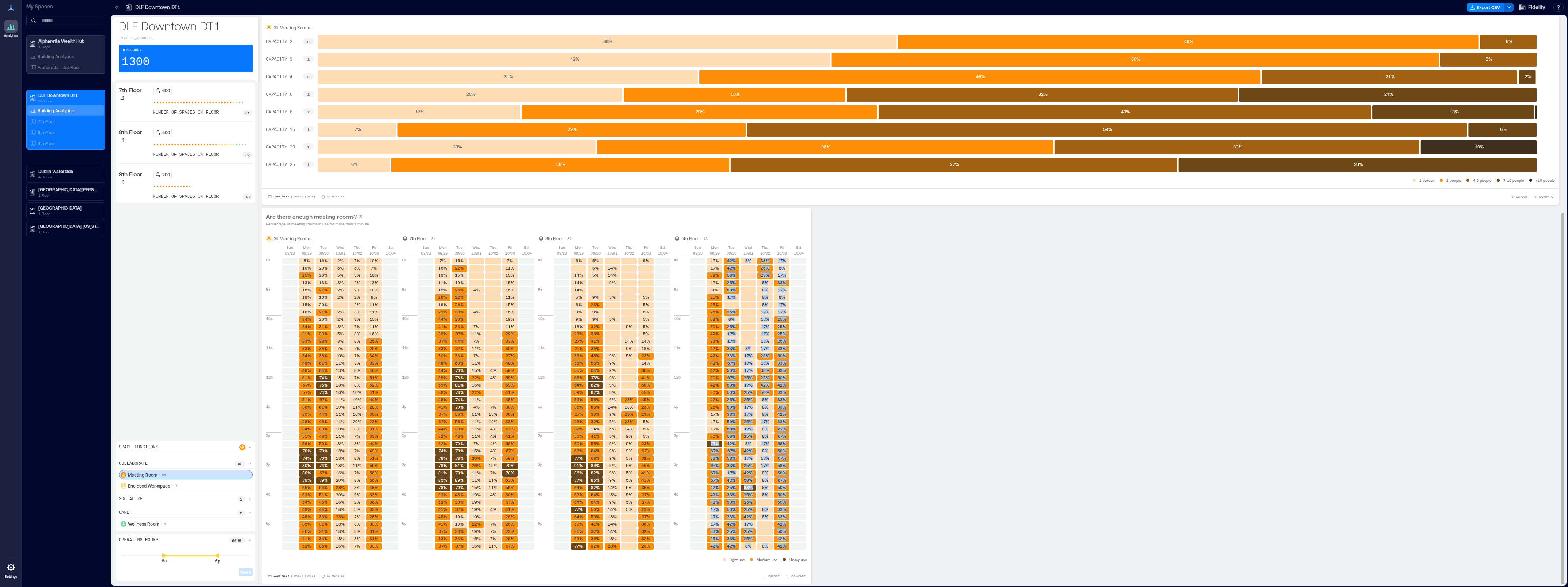
click at [833, 432] on div "Are there enough meeting rooms? Percentage of meeting rooms in use for more tha…" at bounding box center [911, 396] width 1298 height 376
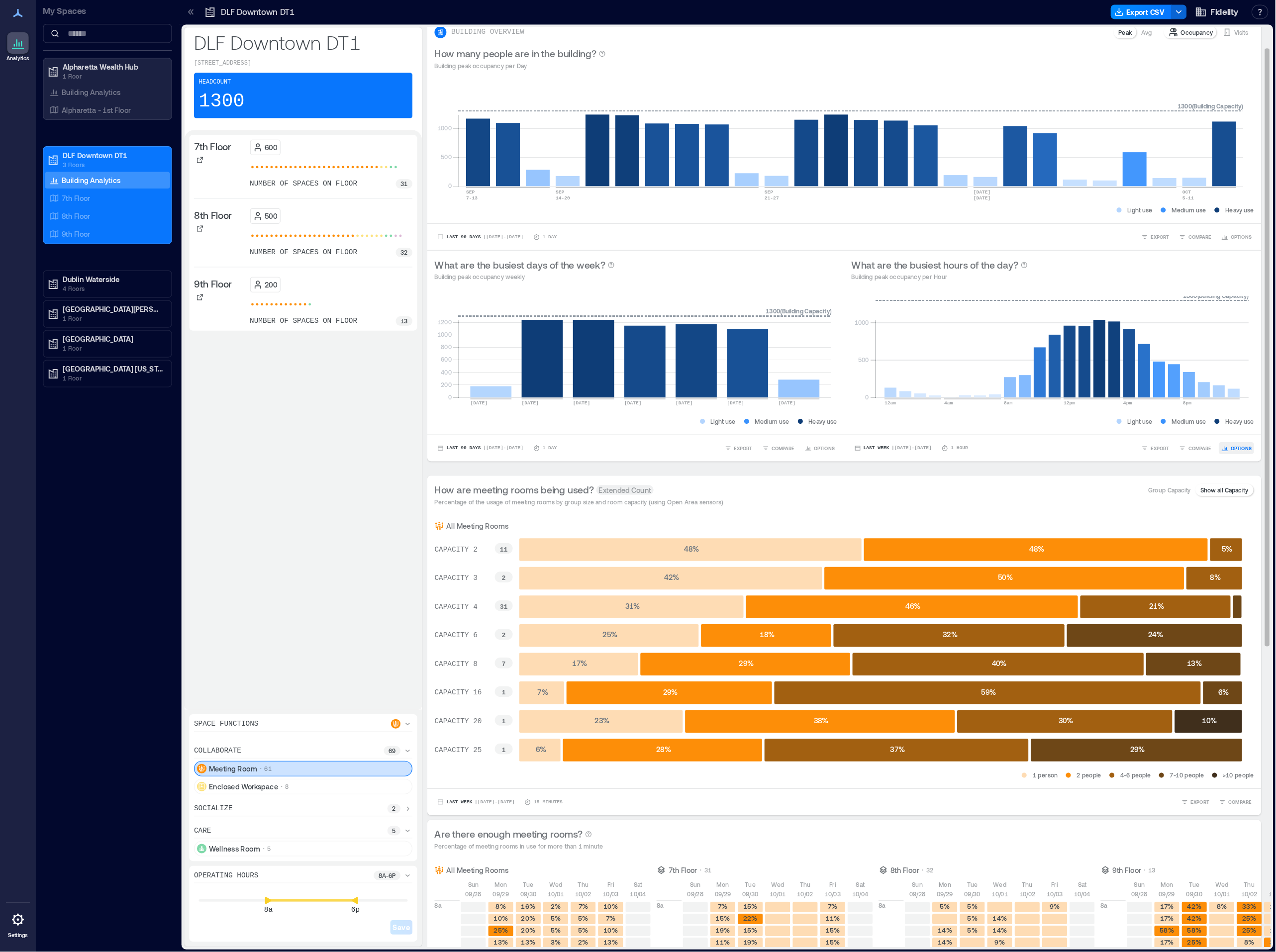
scroll to position [0, 0]
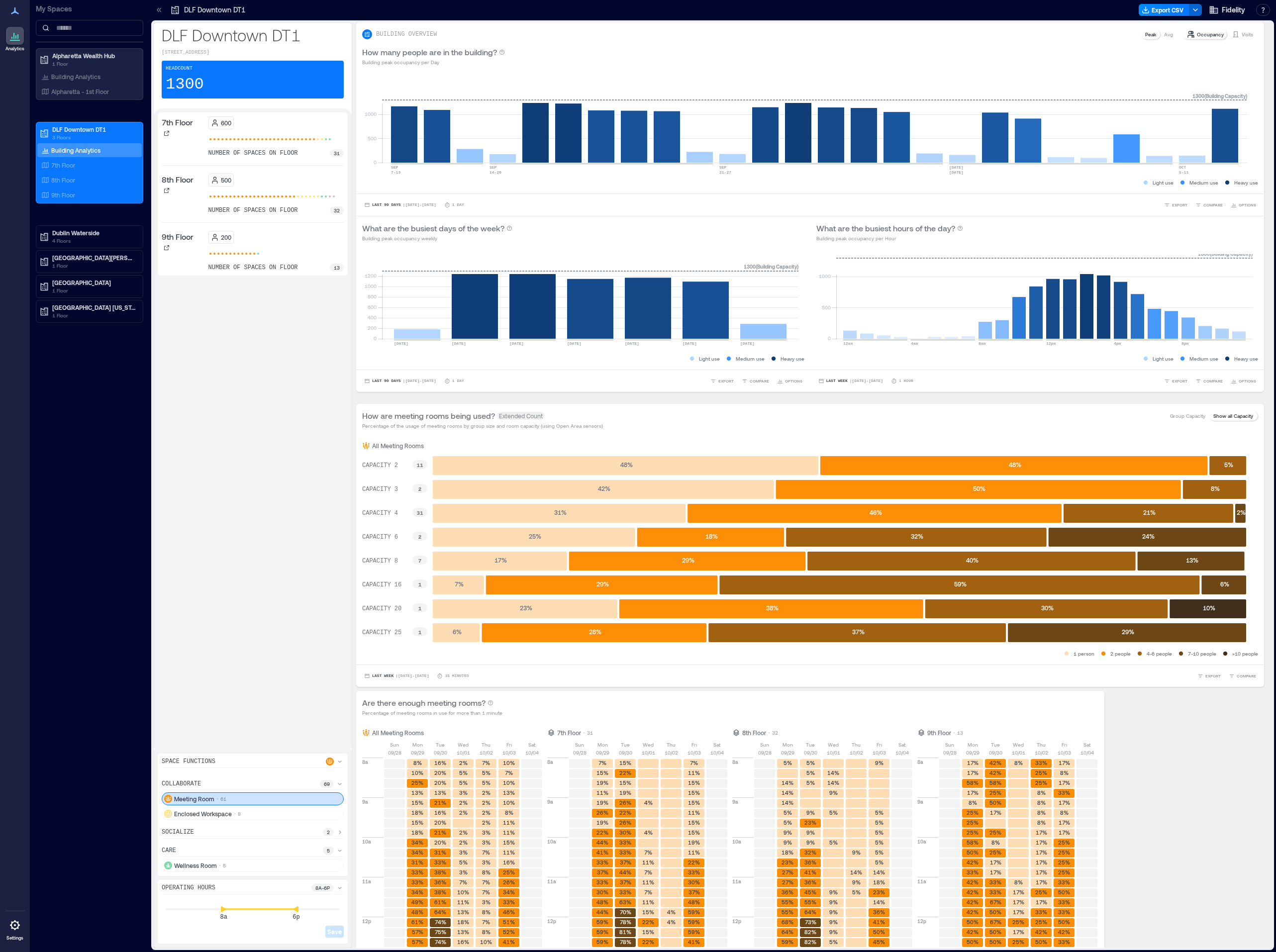
click at [254, 412] on div "7th Floor 600 number of spaces on floor 31 8th Floor 500 number of spaces on fl…" at bounding box center [252, 429] width 190 height 633
